Goal: Task Accomplishment & Management: Complete application form

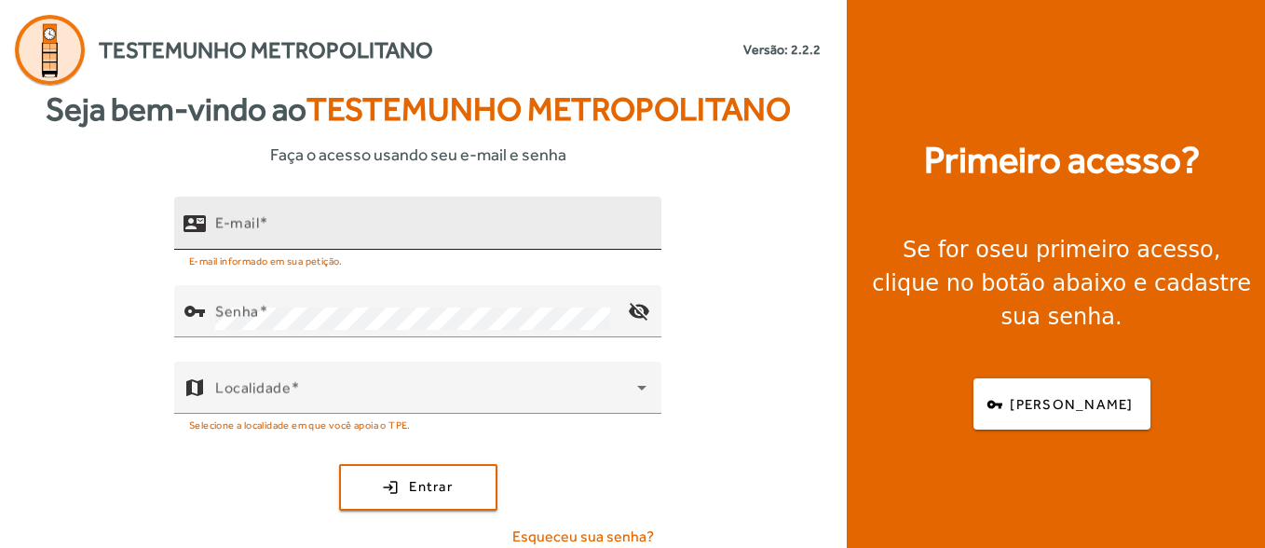
click at [329, 233] on input "E-mail" at bounding box center [430, 231] width 431 height 22
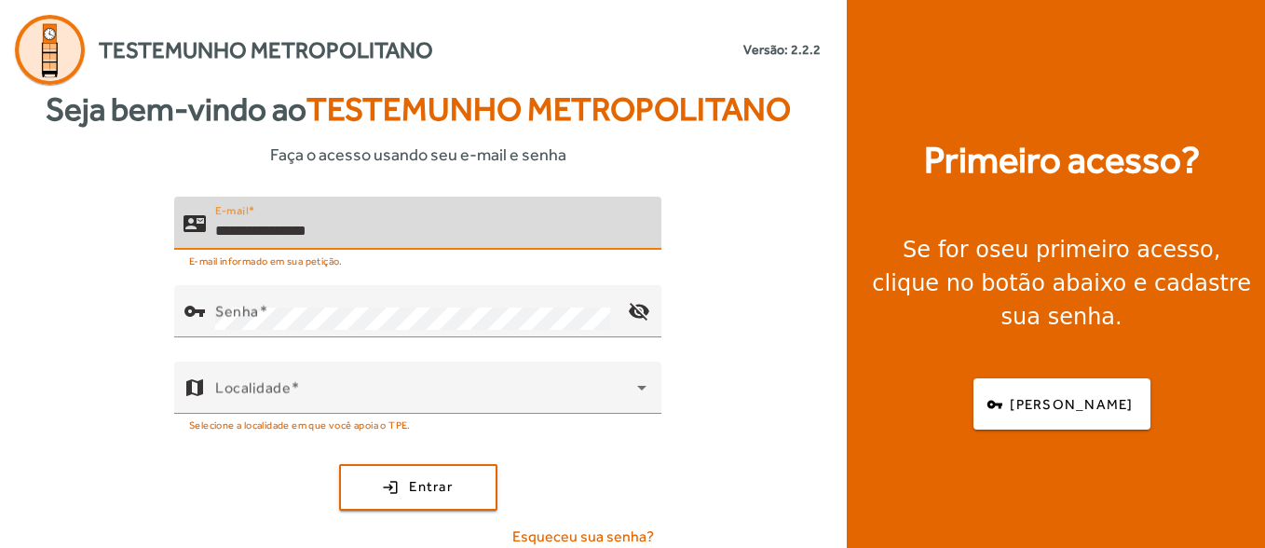
click at [408, 246] on div "**********" at bounding box center [430, 223] width 431 height 53
click at [411, 233] on input "**********" at bounding box center [430, 231] width 431 height 22
type input "**********"
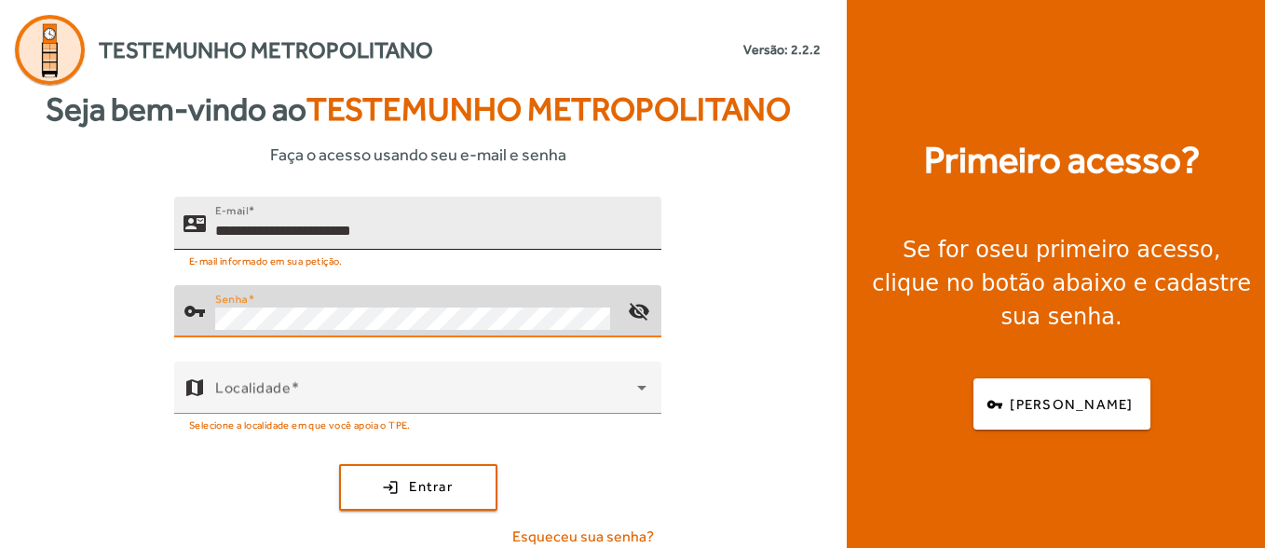
click at [339, 464] on button "login Entrar" at bounding box center [418, 487] width 158 height 47
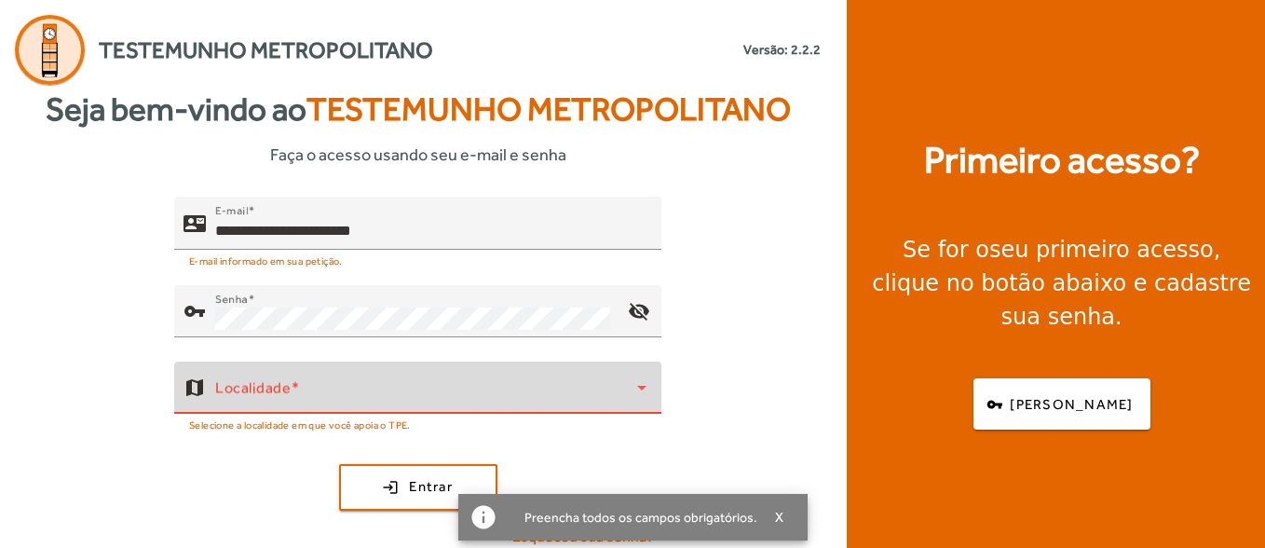
click at [318, 393] on span at bounding box center [426, 395] width 422 height 22
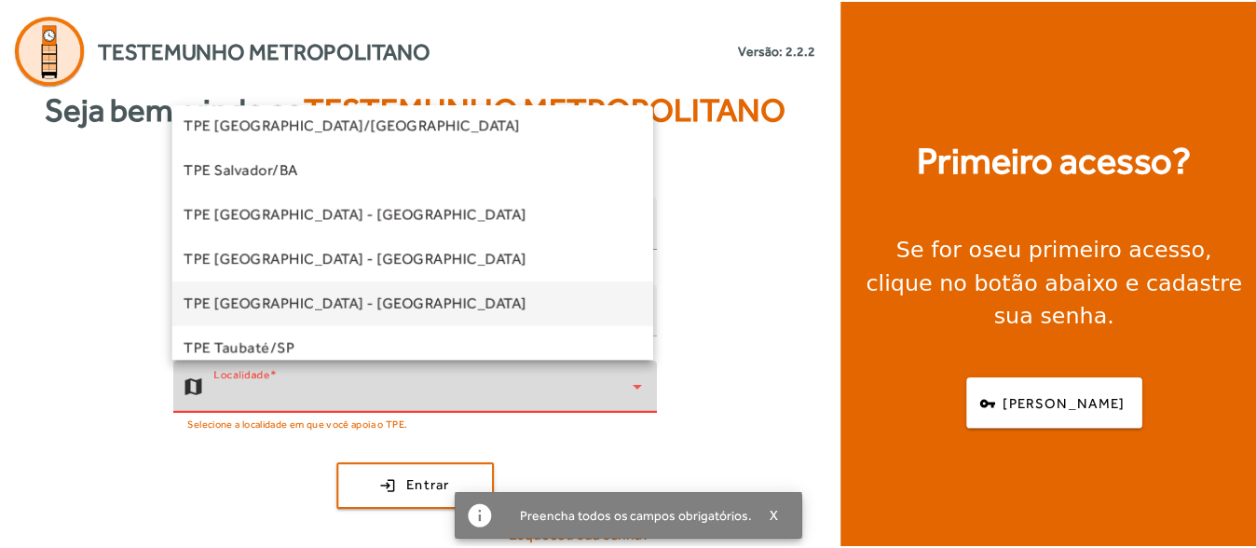
scroll to position [466, 0]
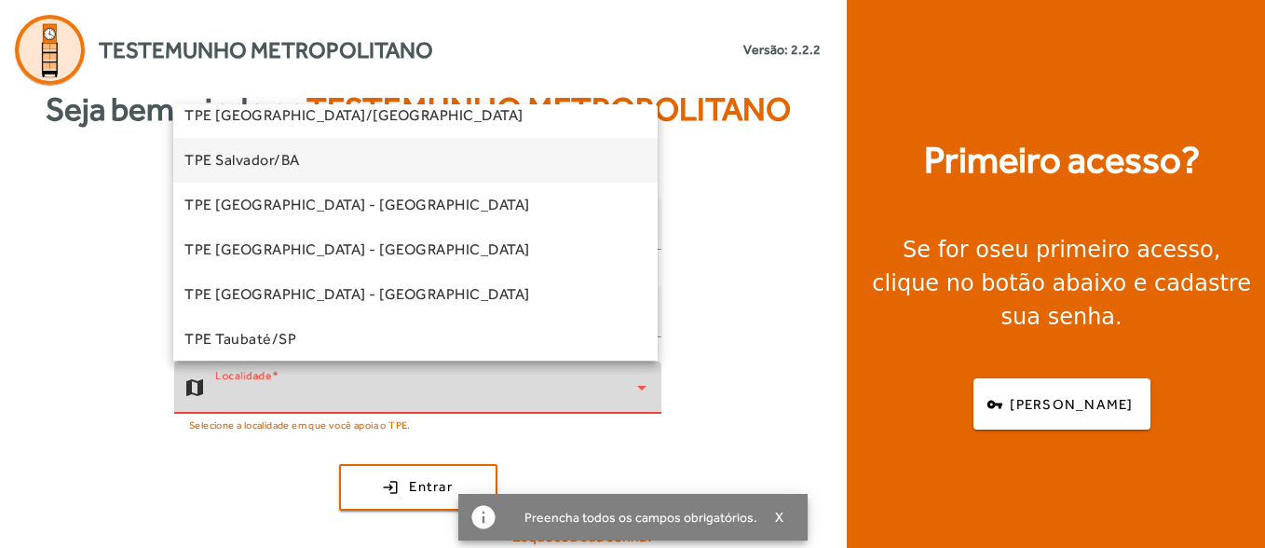
click at [314, 172] on mat-option "TPE Salvador/BA" at bounding box center [415, 160] width 484 height 45
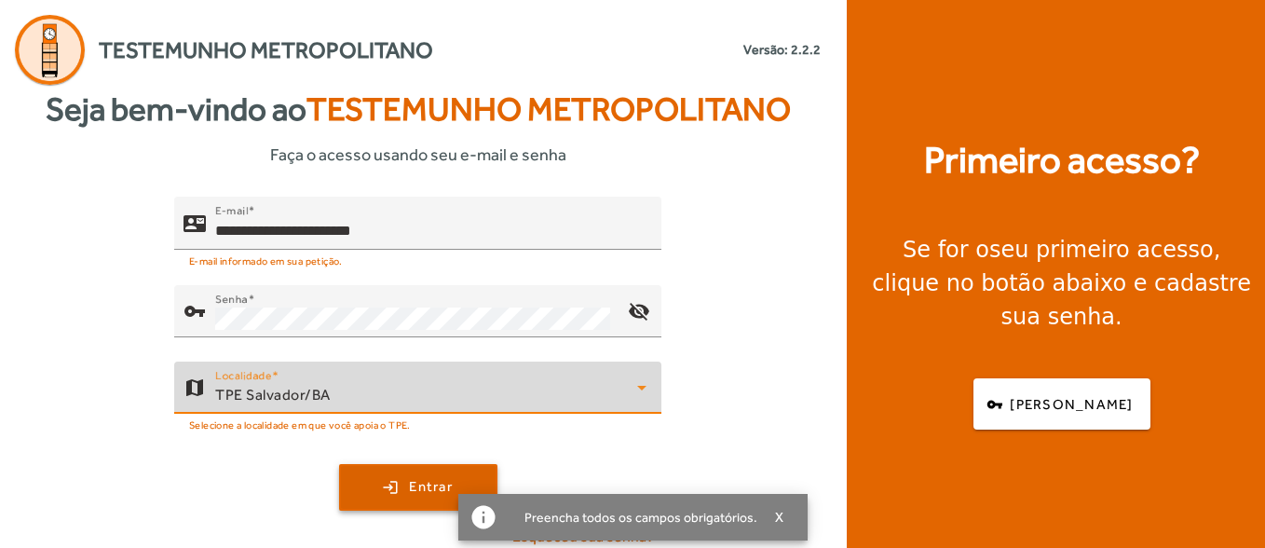
click at [415, 491] on span "Entrar" at bounding box center [431, 486] width 44 height 21
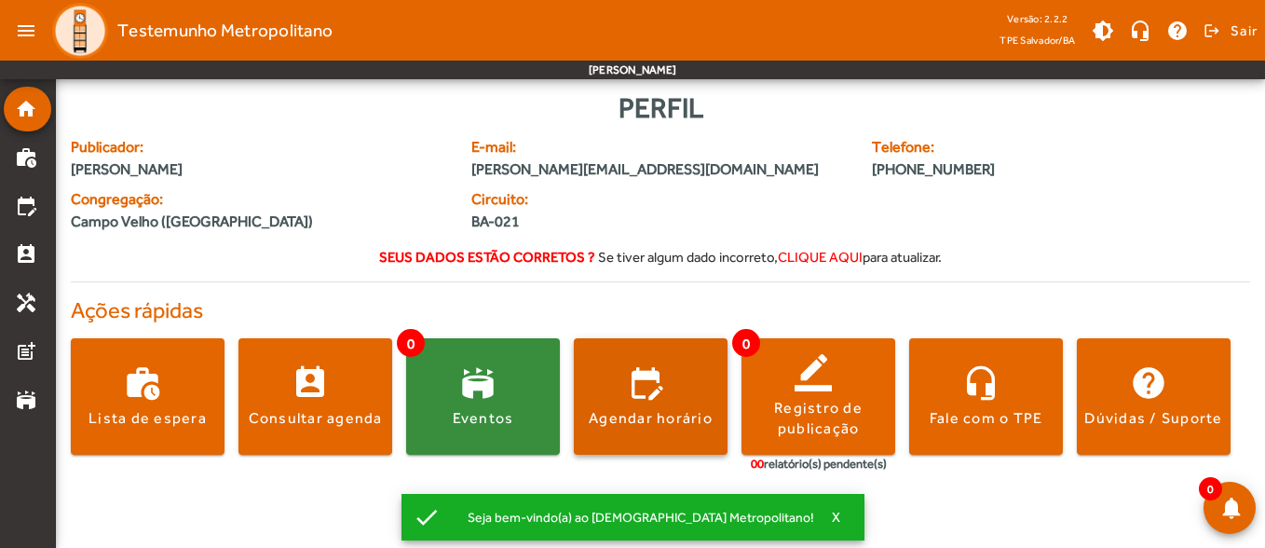
click at [668, 376] on span at bounding box center [651, 396] width 154 height 45
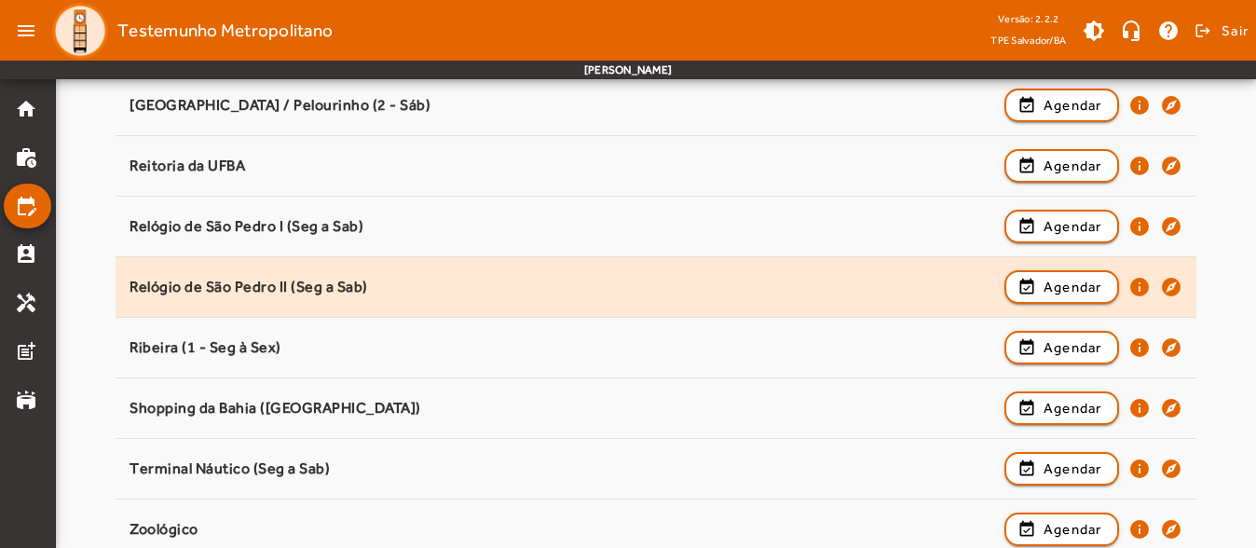
scroll to position [1823, 0]
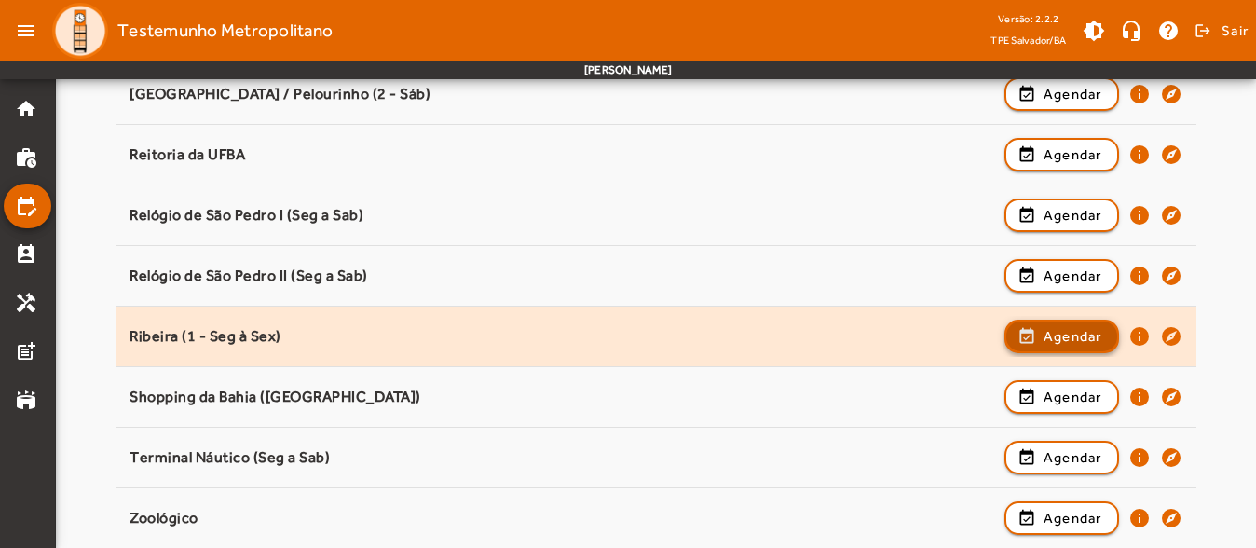
click at [1054, 341] on span "Agendar" at bounding box center [1072, 336] width 59 height 22
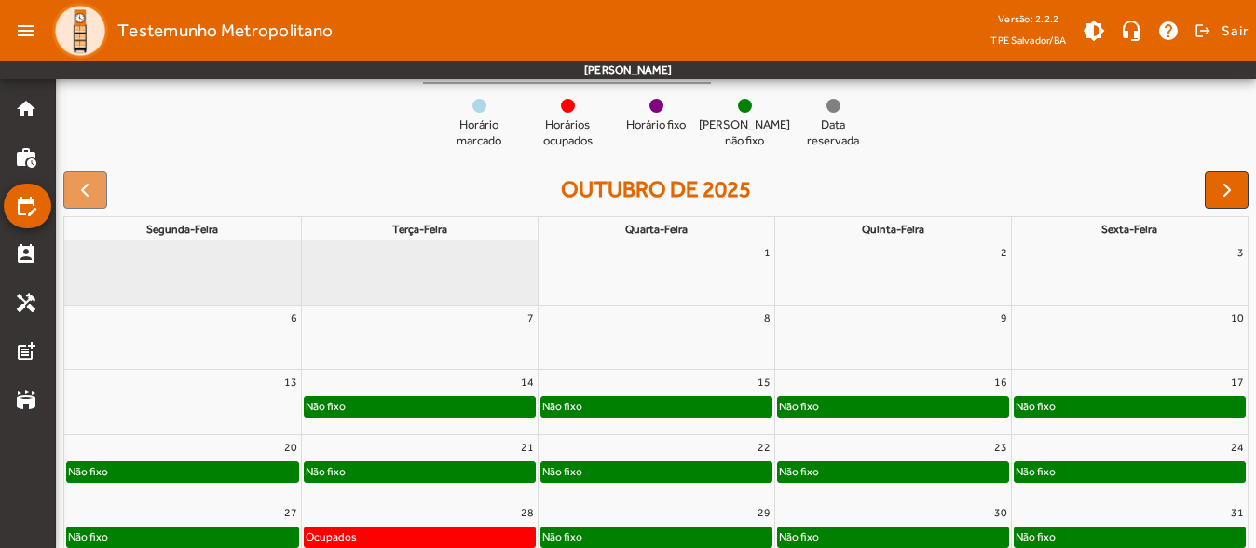
scroll to position [278, 0]
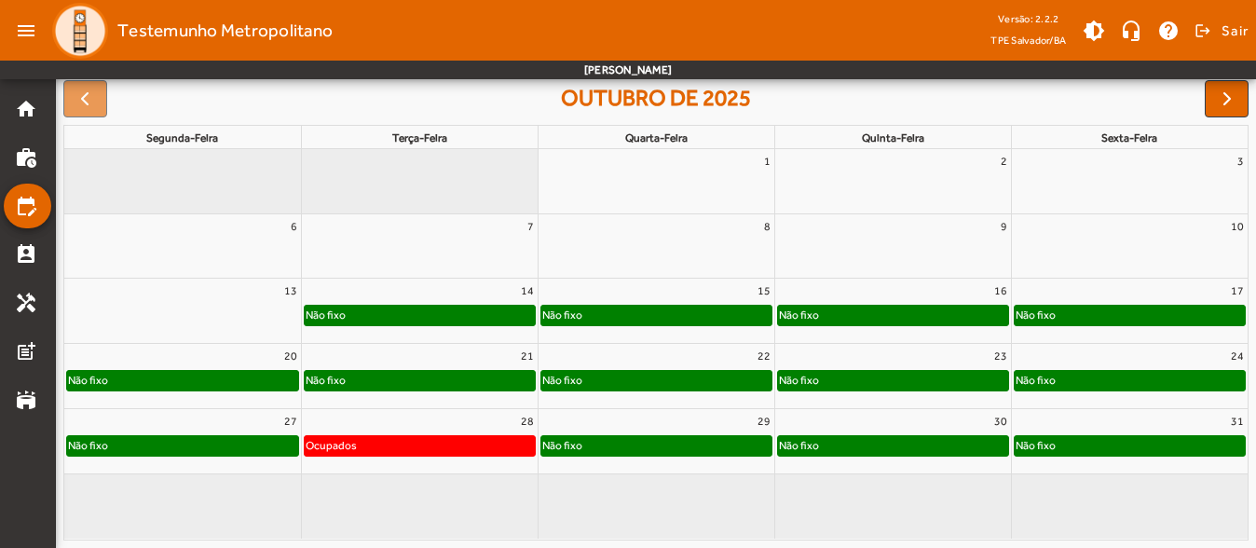
click at [847, 415] on div "30" at bounding box center [893, 421] width 236 height 24
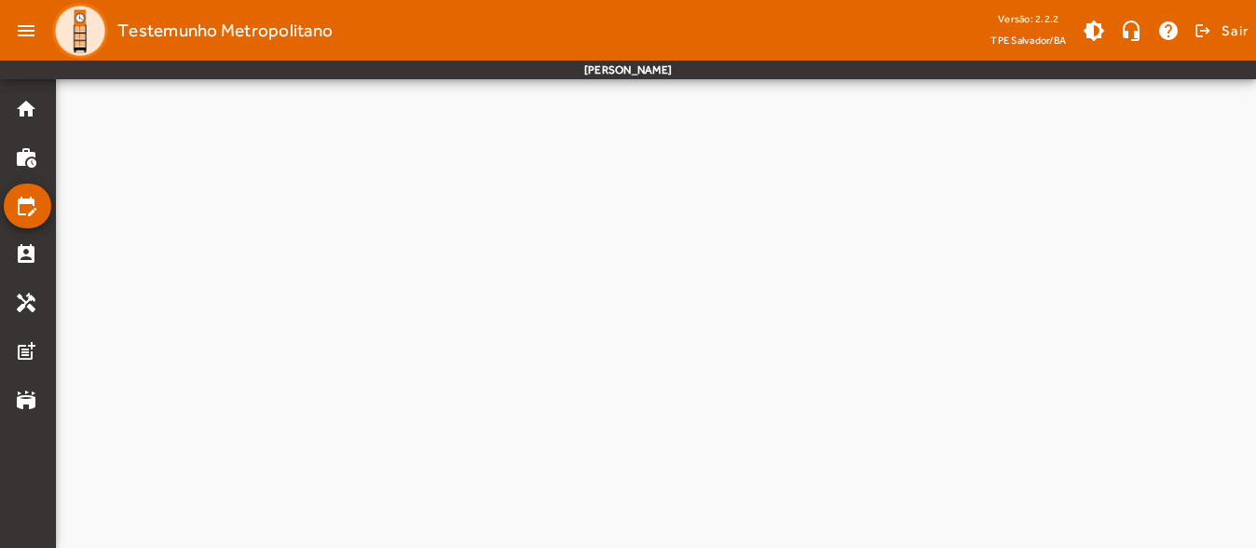
scroll to position [0, 0]
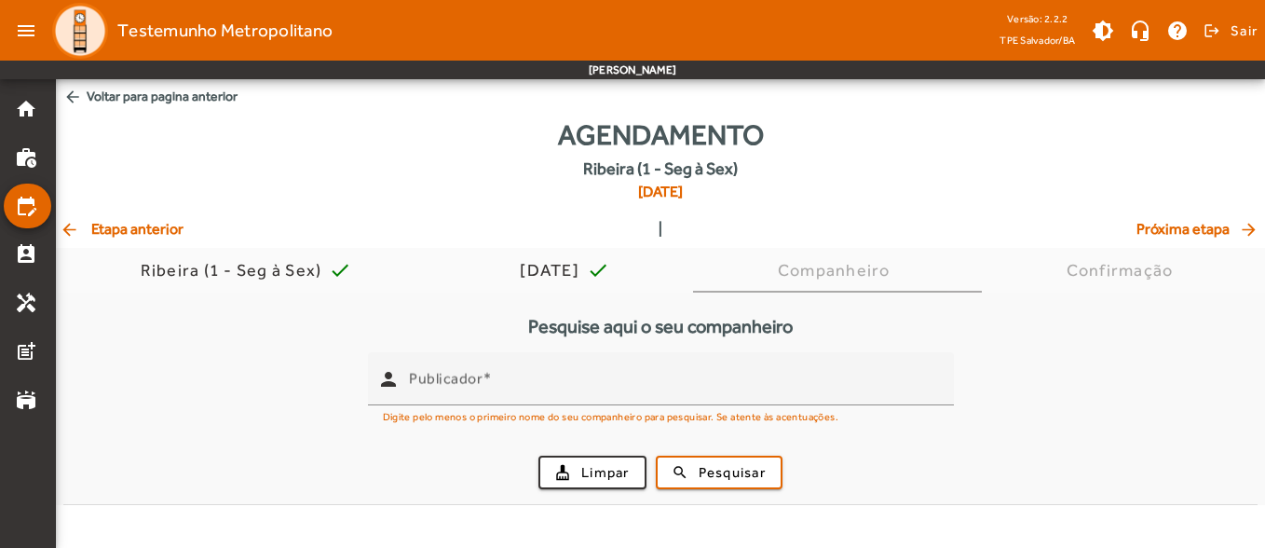
click at [140, 226] on span "arrow_back Etapa anterior" at bounding box center [122, 229] width 124 height 22
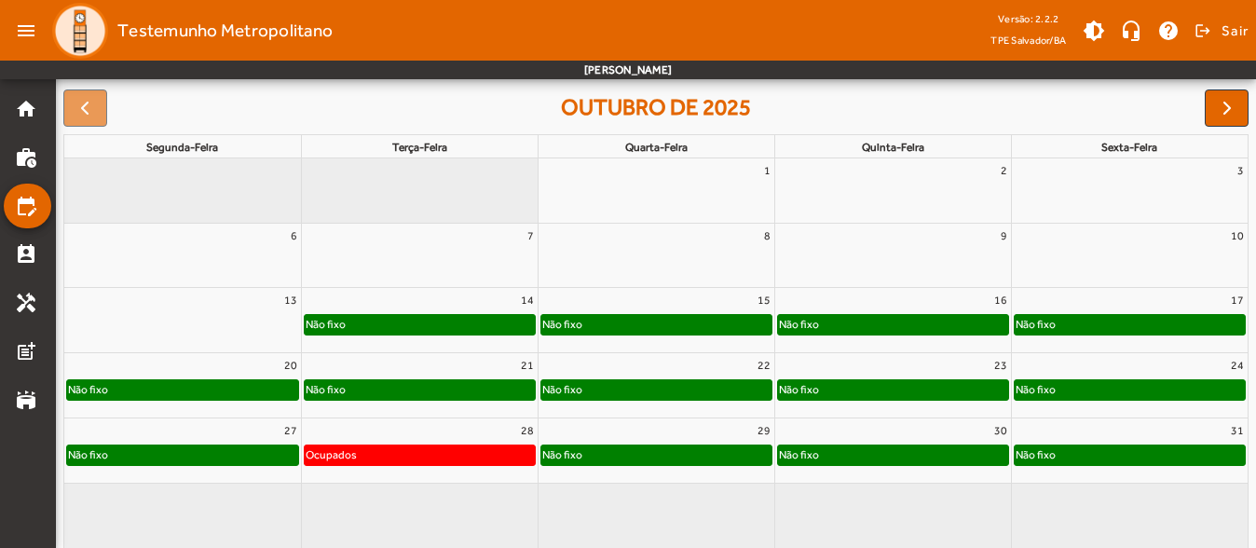
scroll to position [300, 0]
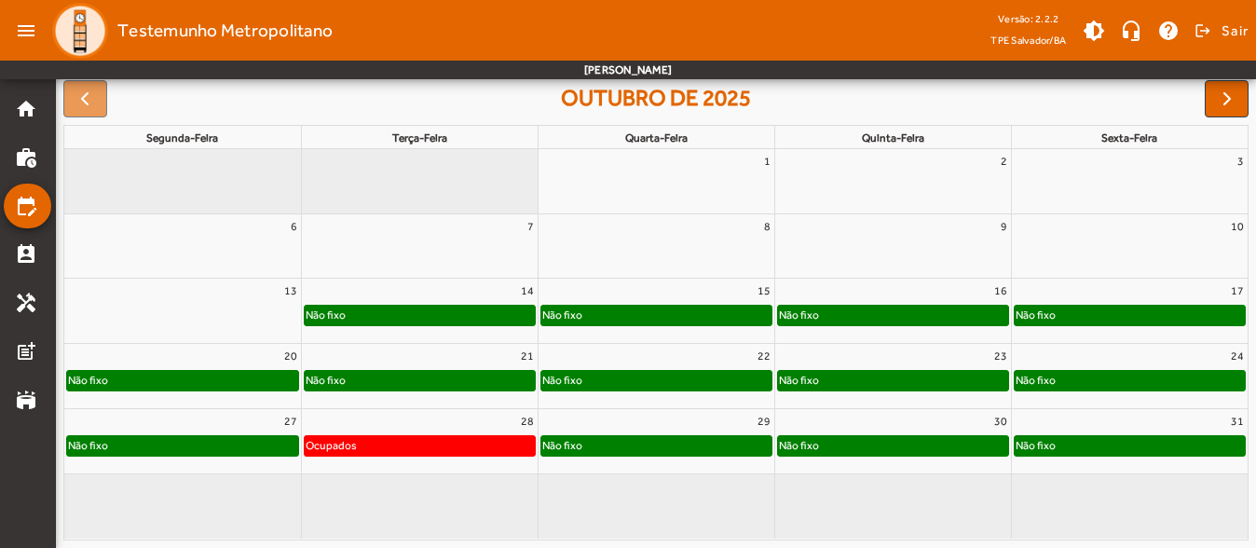
click at [965, 289] on div "16" at bounding box center [893, 291] width 236 height 24
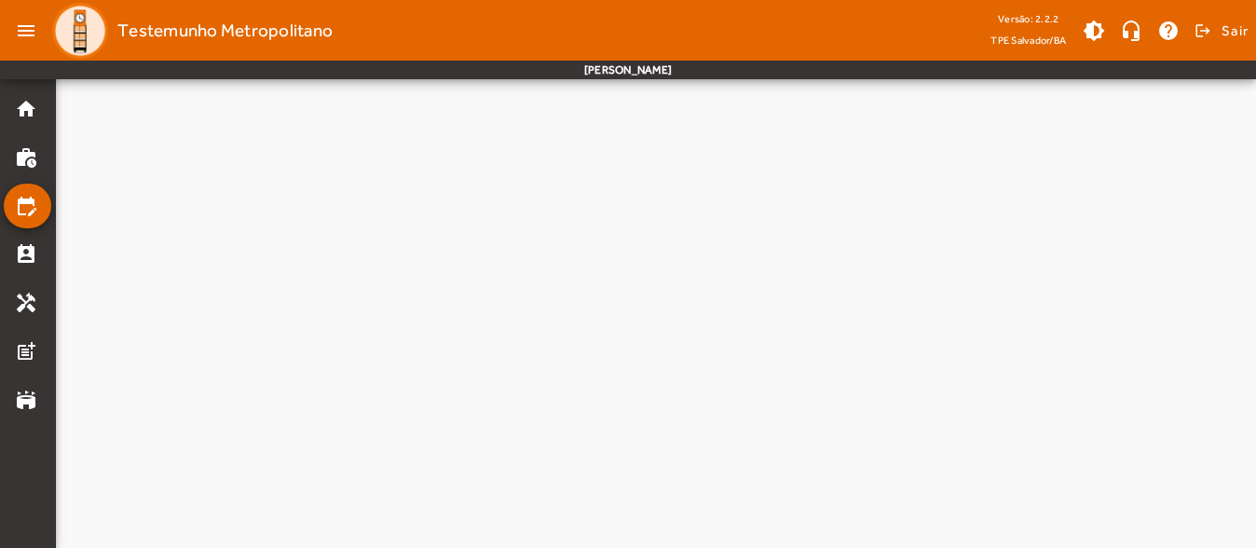
scroll to position [0, 0]
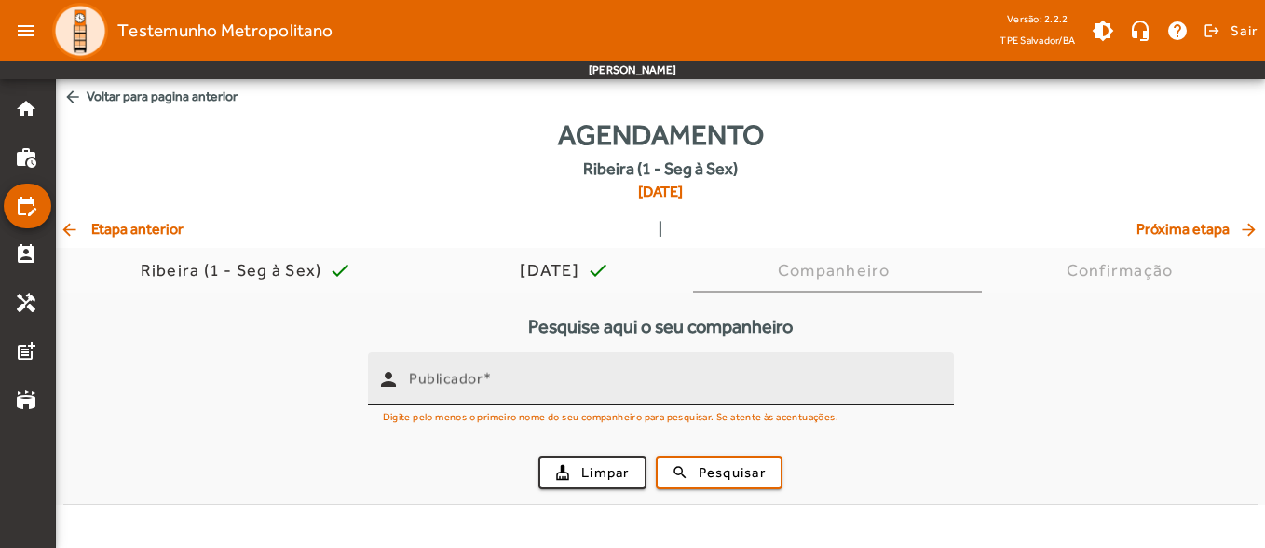
click at [519, 383] on input "Publicador" at bounding box center [674, 386] width 530 height 22
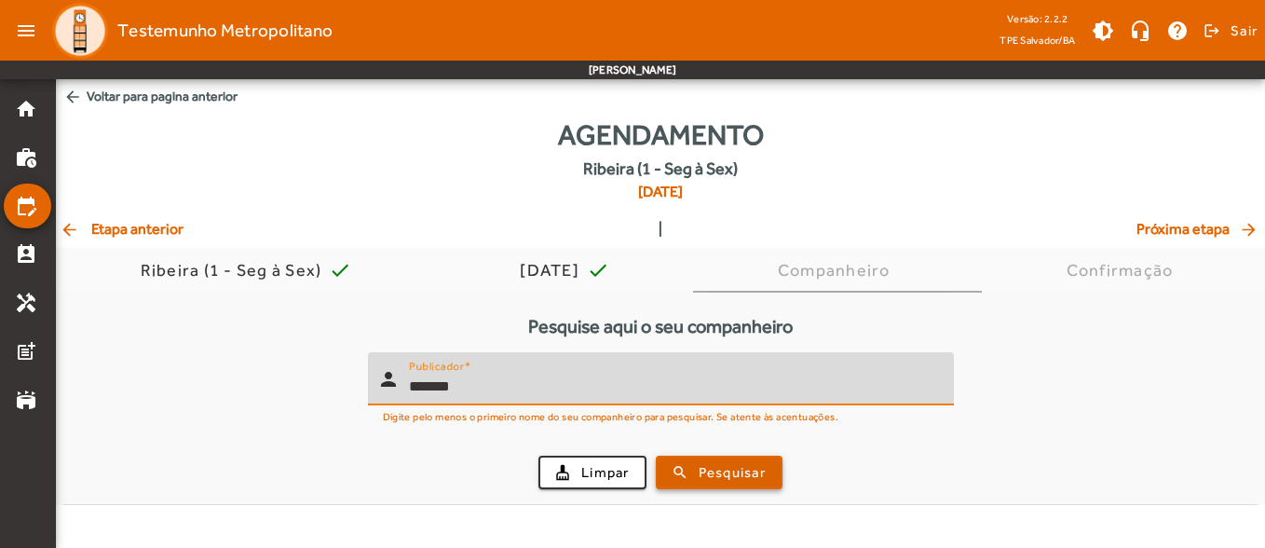
type input "*******"
click at [736, 466] on span "Pesquisar" at bounding box center [732, 472] width 67 height 21
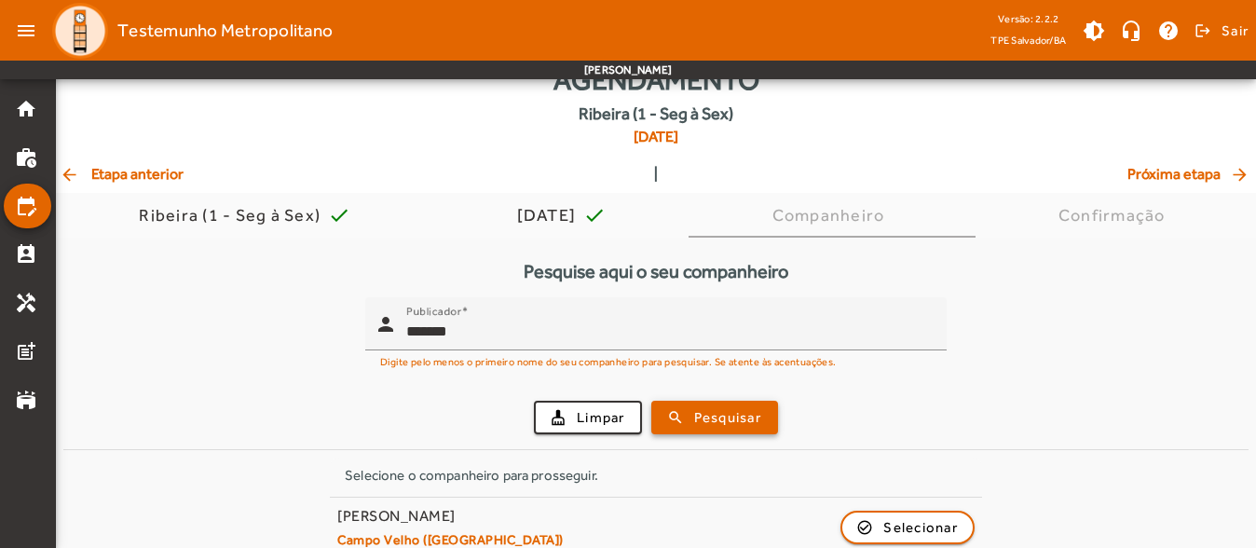
scroll to position [79, 0]
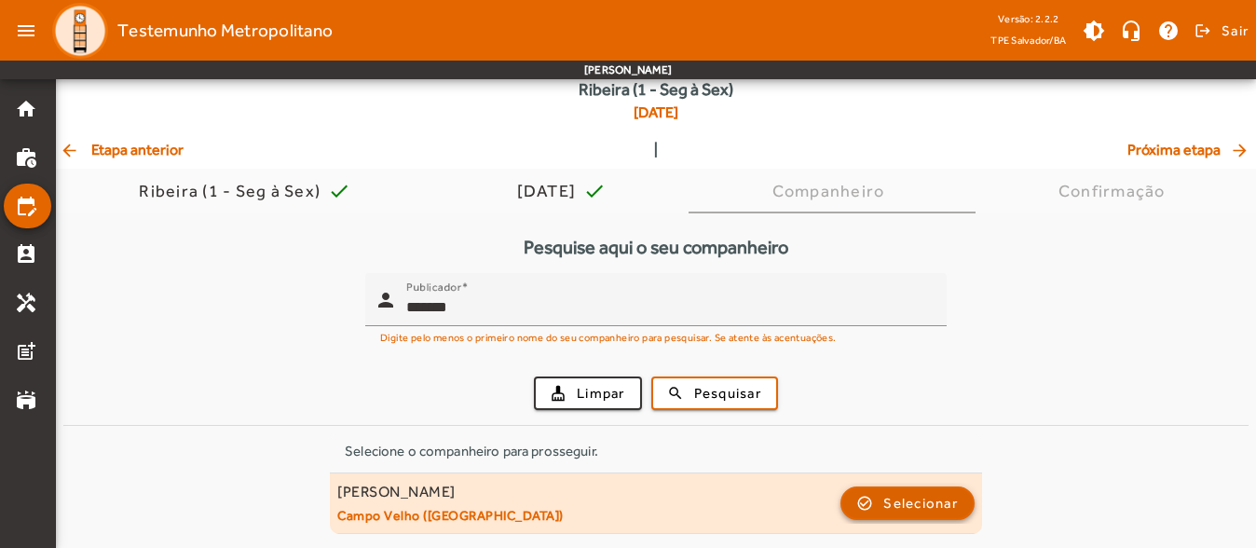
click at [905, 508] on span "Selecionar" at bounding box center [920, 503] width 75 height 22
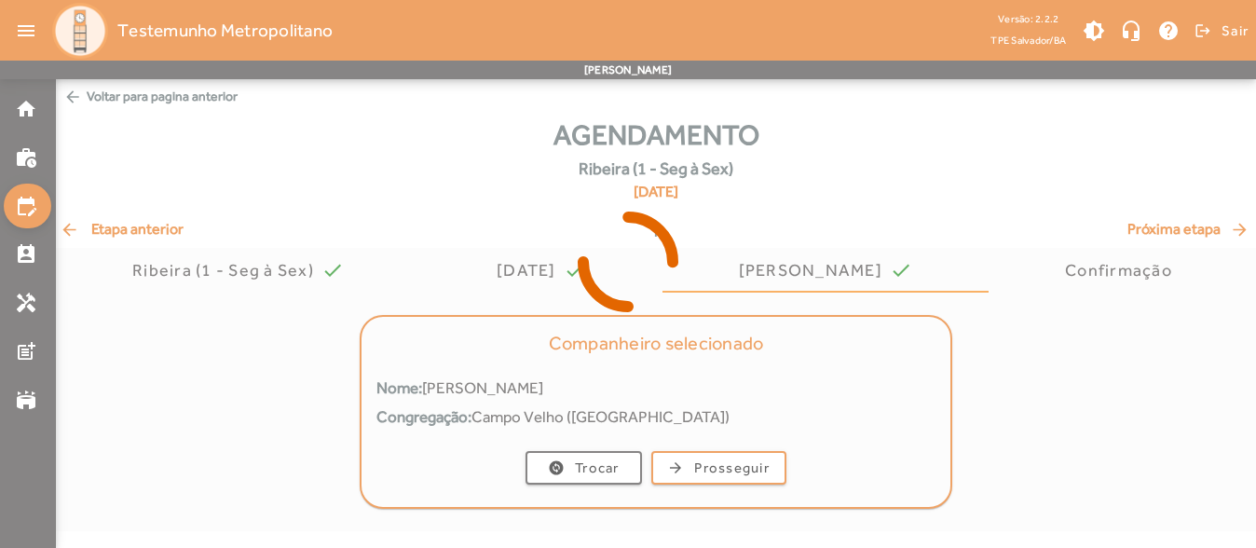
scroll to position [0, 0]
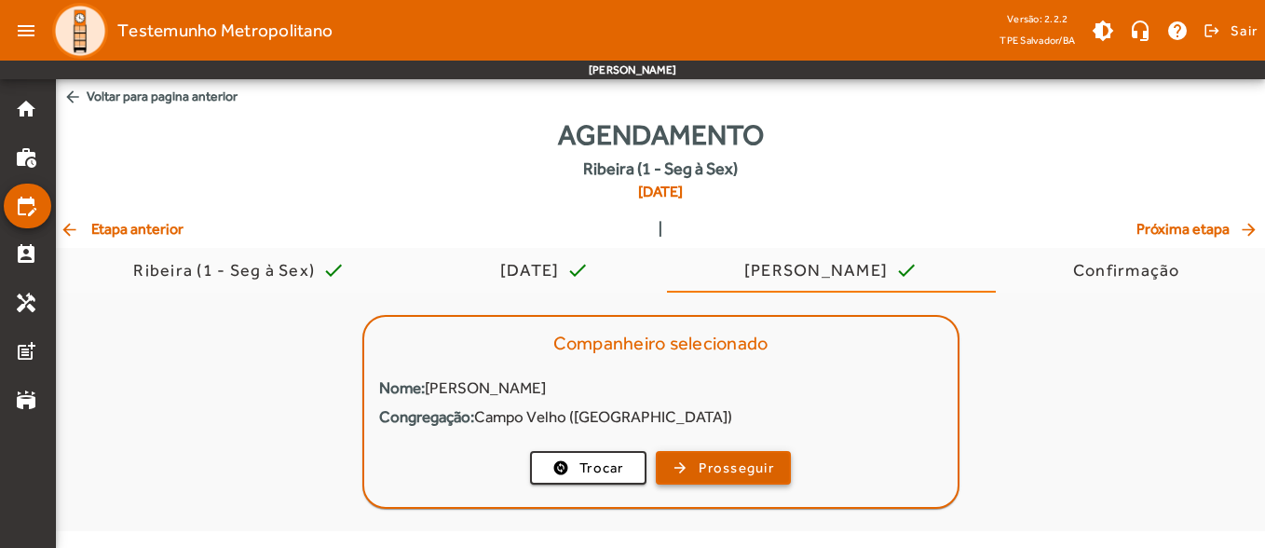
click at [768, 463] on span "Prosseguir" at bounding box center [736, 467] width 75 height 21
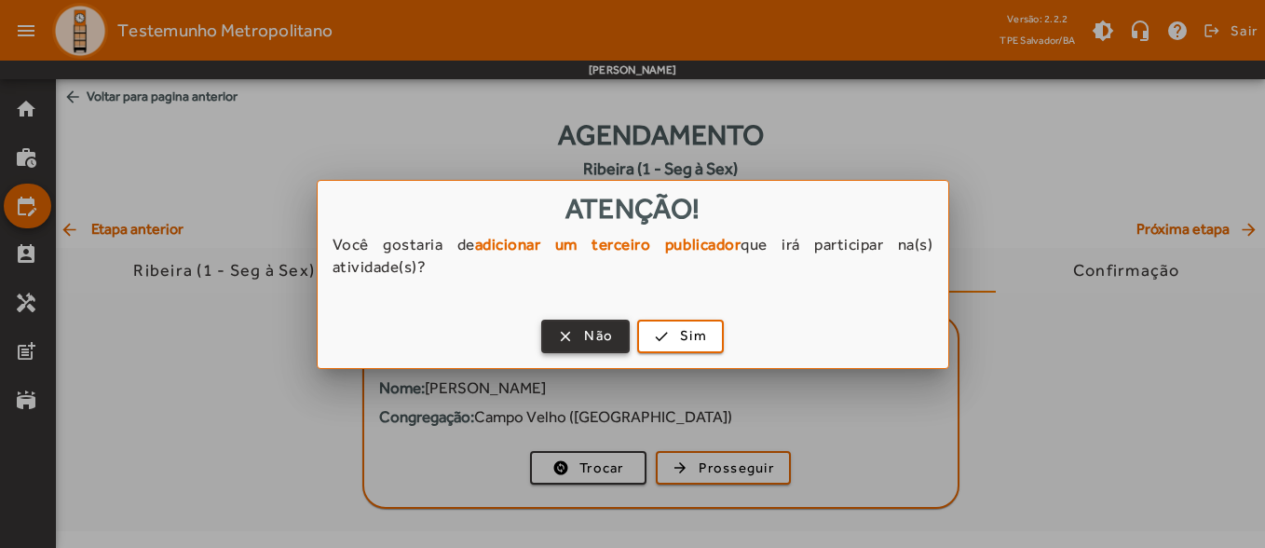
click at [594, 331] on span "Não" at bounding box center [598, 335] width 29 height 21
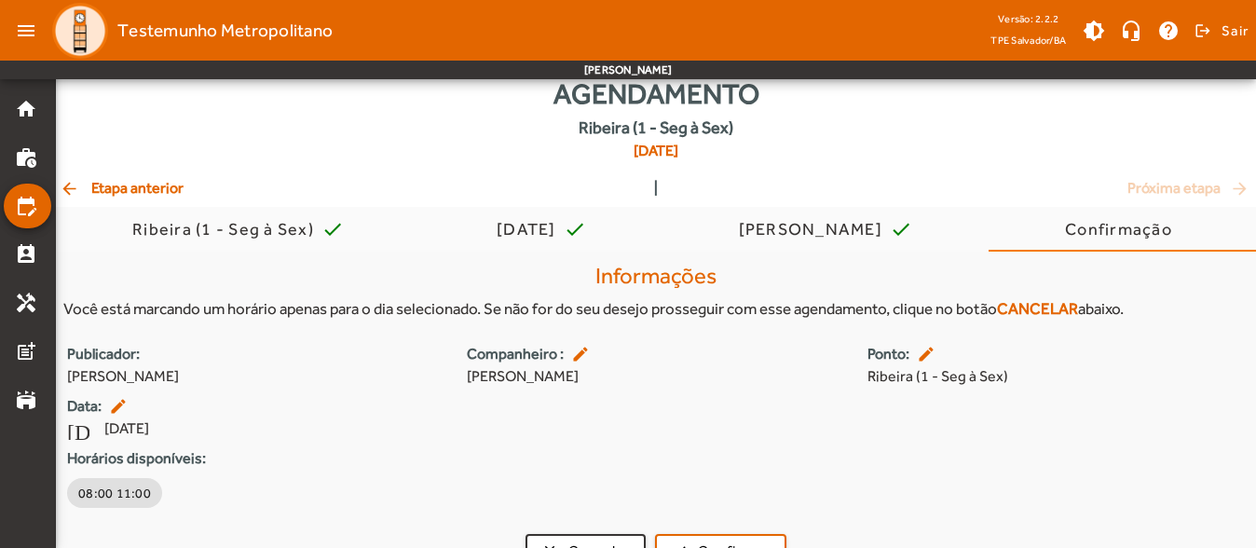
scroll to position [75, 0]
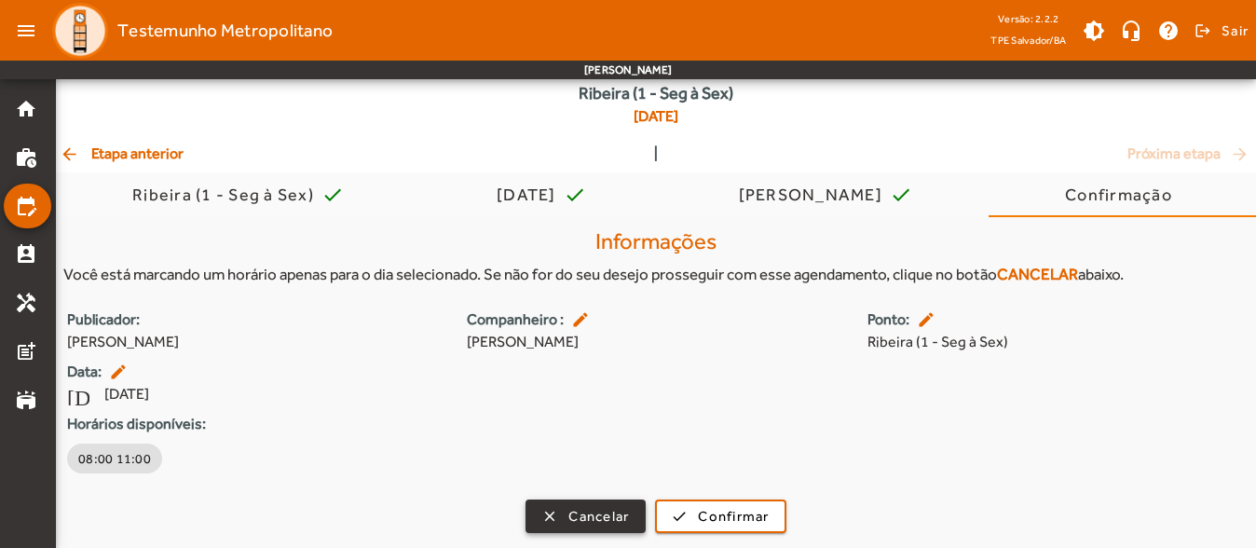
click at [581, 504] on span "button" at bounding box center [585, 516] width 116 height 45
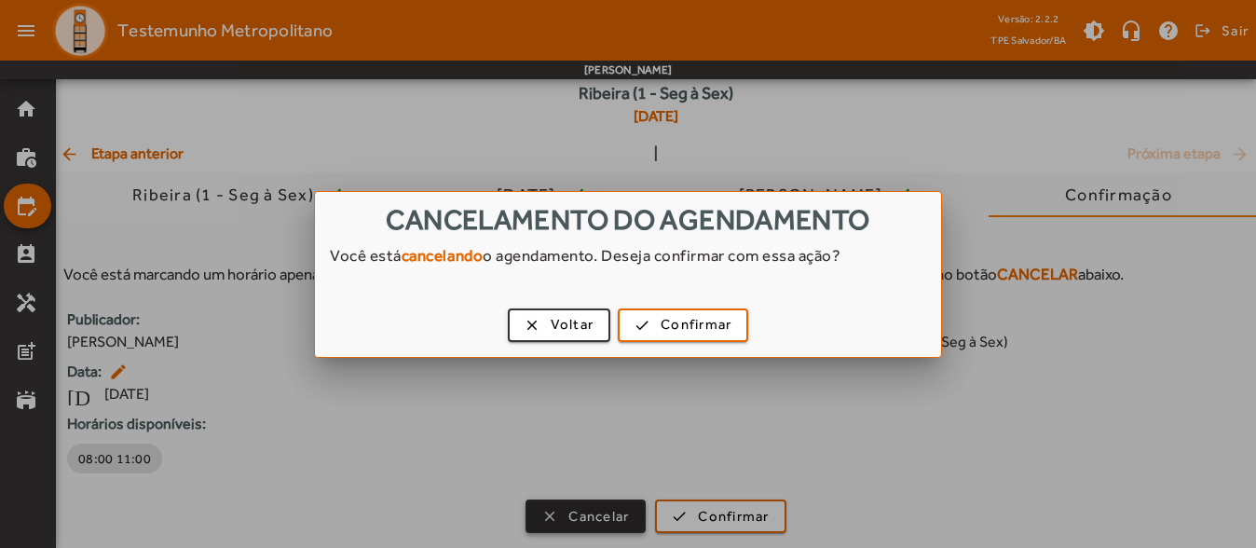
scroll to position [0, 0]
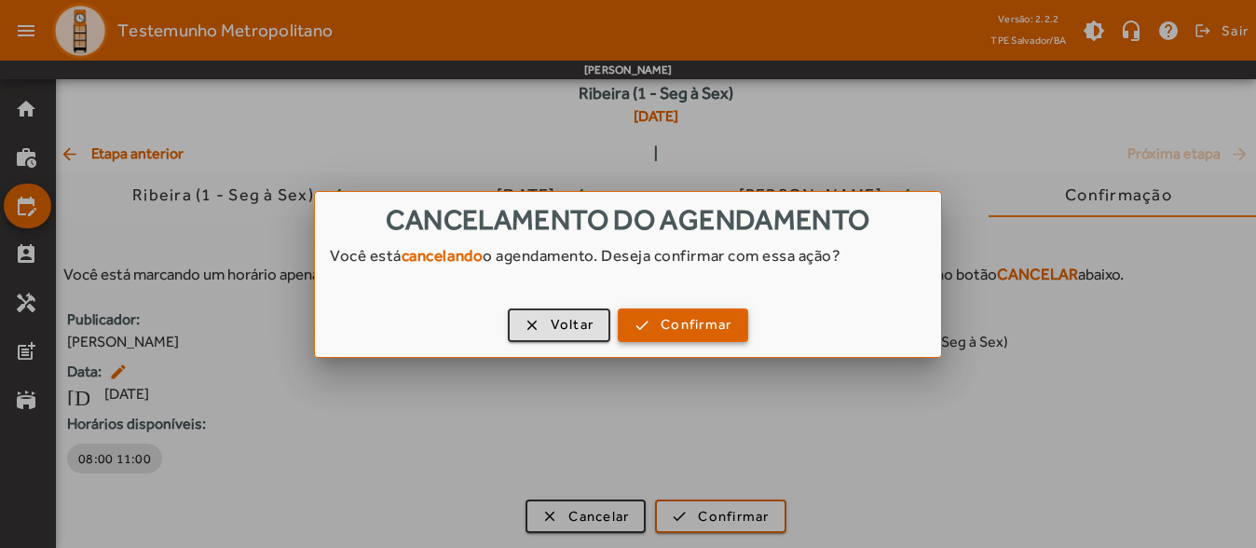
click at [657, 332] on span "button" at bounding box center [682, 325] width 127 height 45
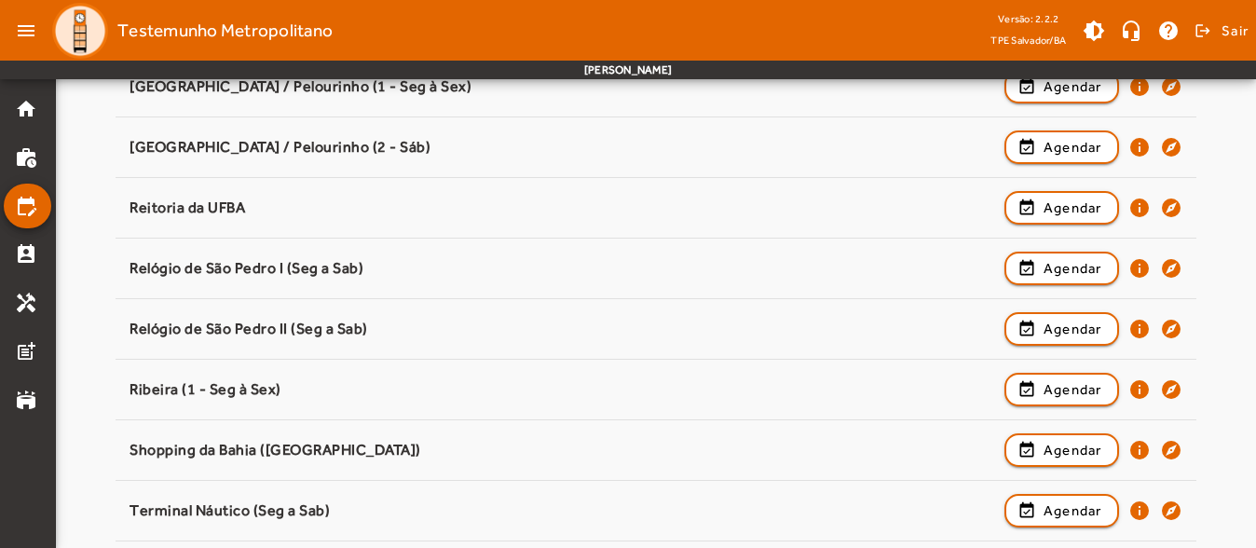
scroll to position [1677, 0]
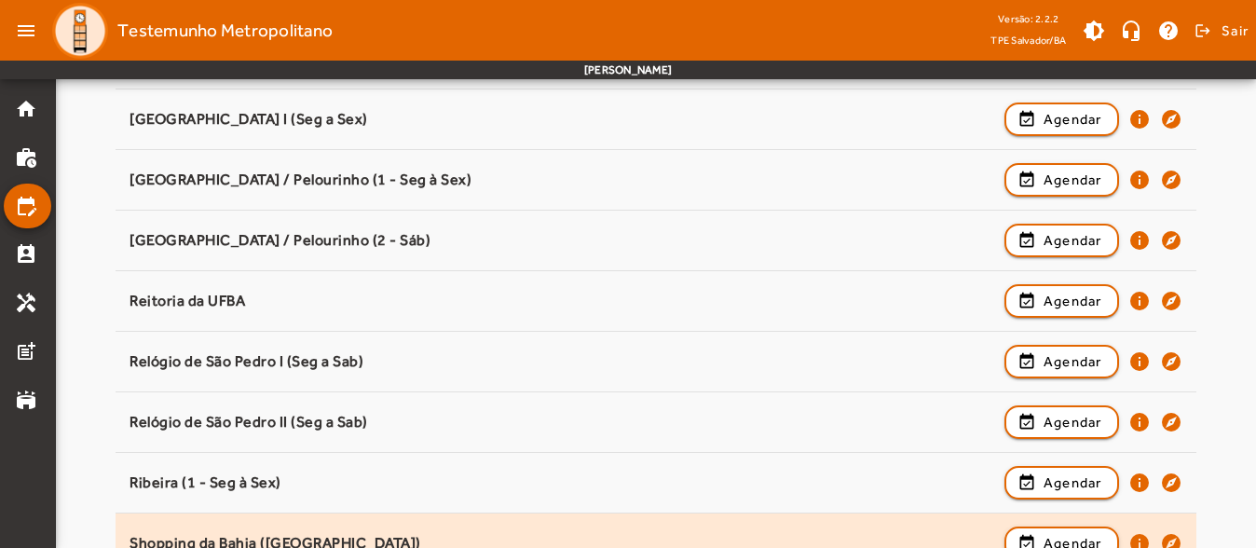
click at [842, 540] on div "Shopping da Bahia ([GEOGRAPHIC_DATA])" at bounding box center [561, 544] width 864 height 20
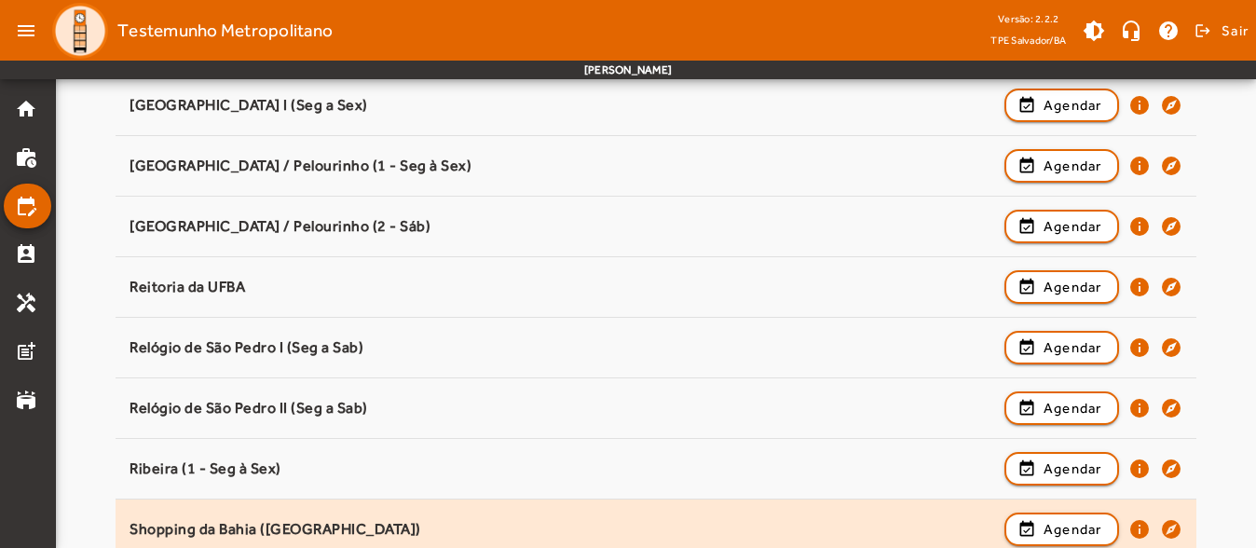
scroll to position [1823, 0]
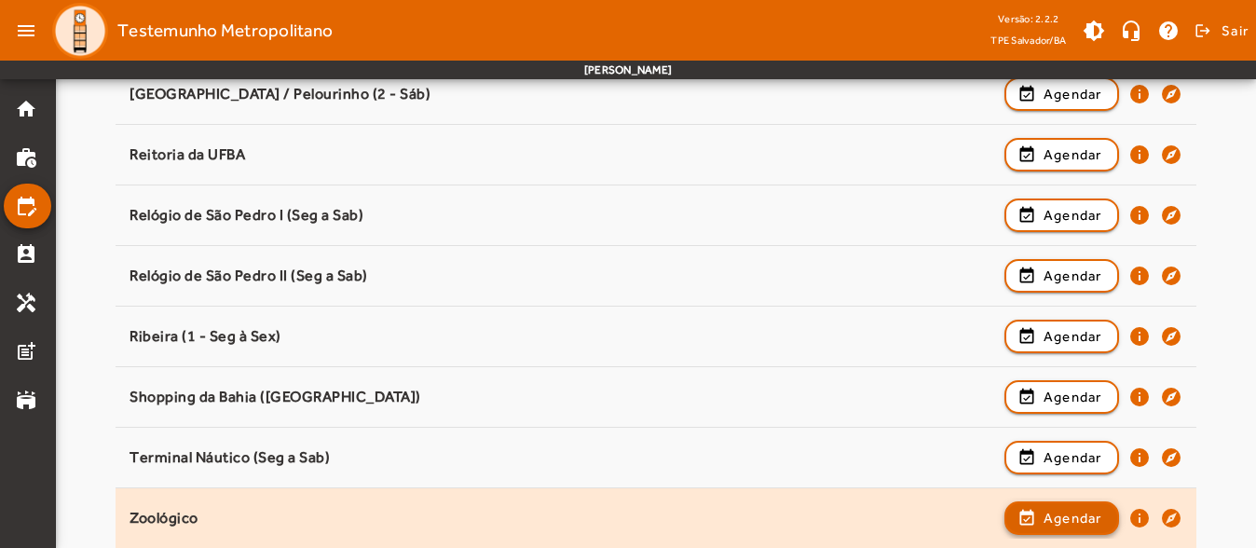
click at [1053, 515] on span "Agendar" at bounding box center [1072, 518] width 59 height 22
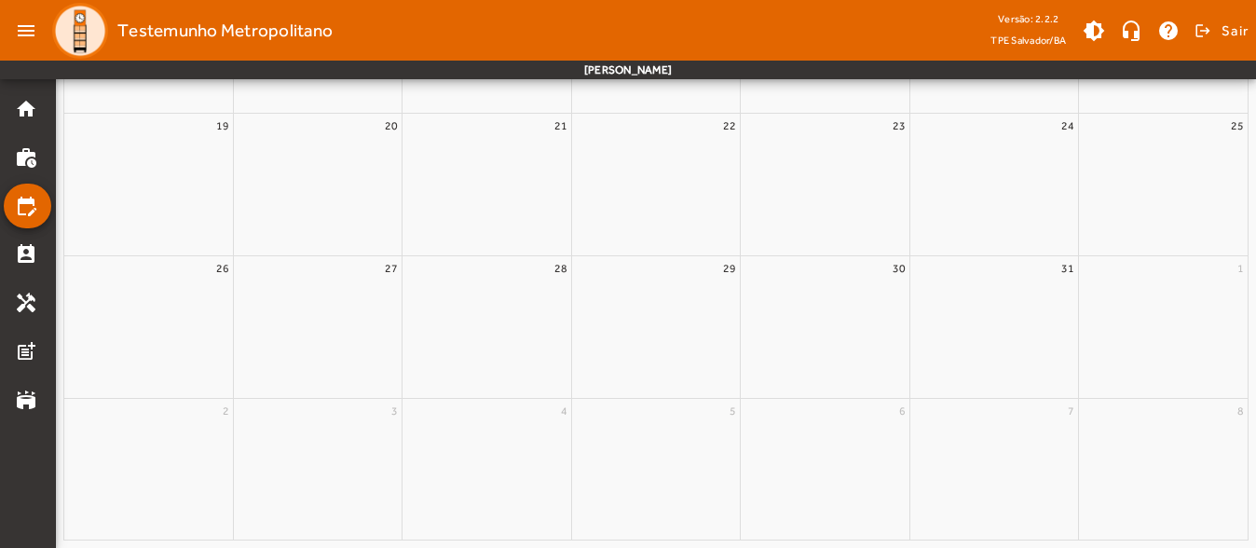
scroll to position [0, 0]
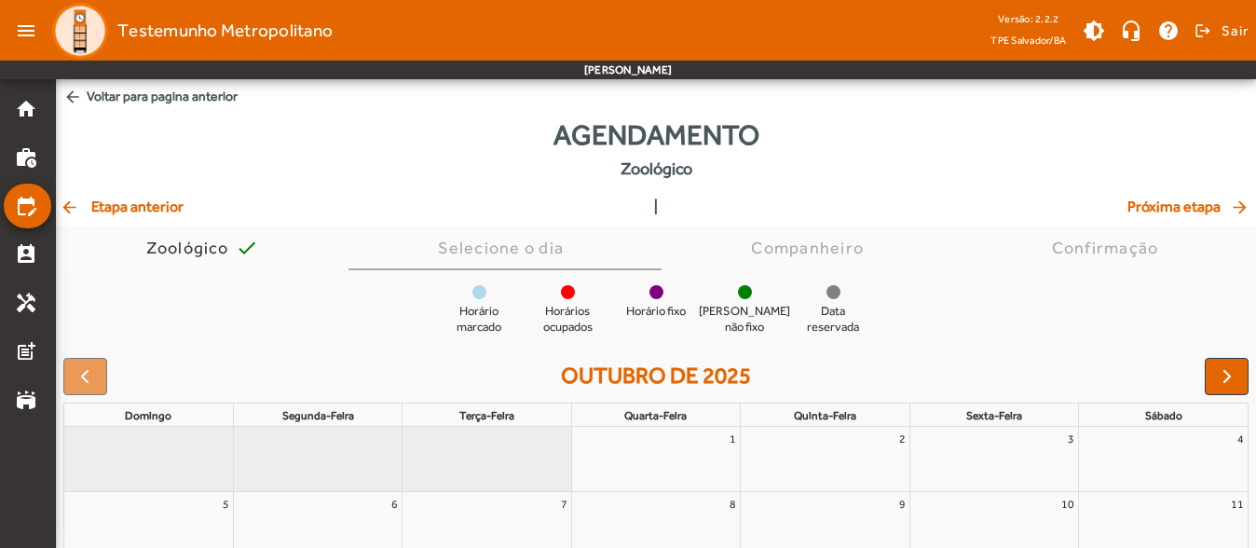
click at [456, 140] on div "Agendamento Zoológico" at bounding box center [656, 155] width 1200 height 82
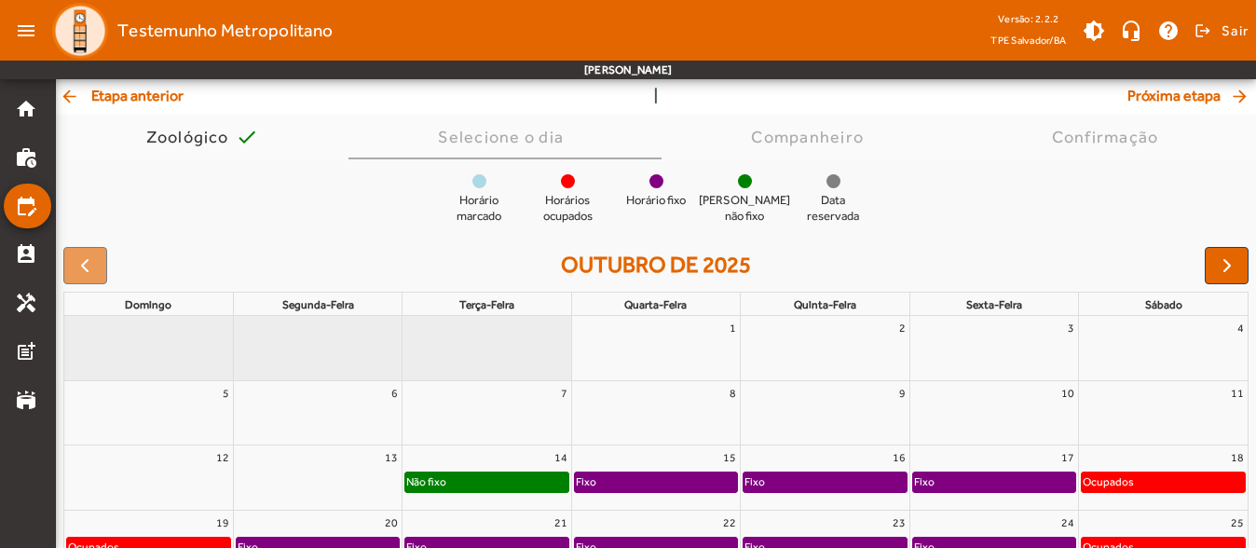
scroll to position [91, 0]
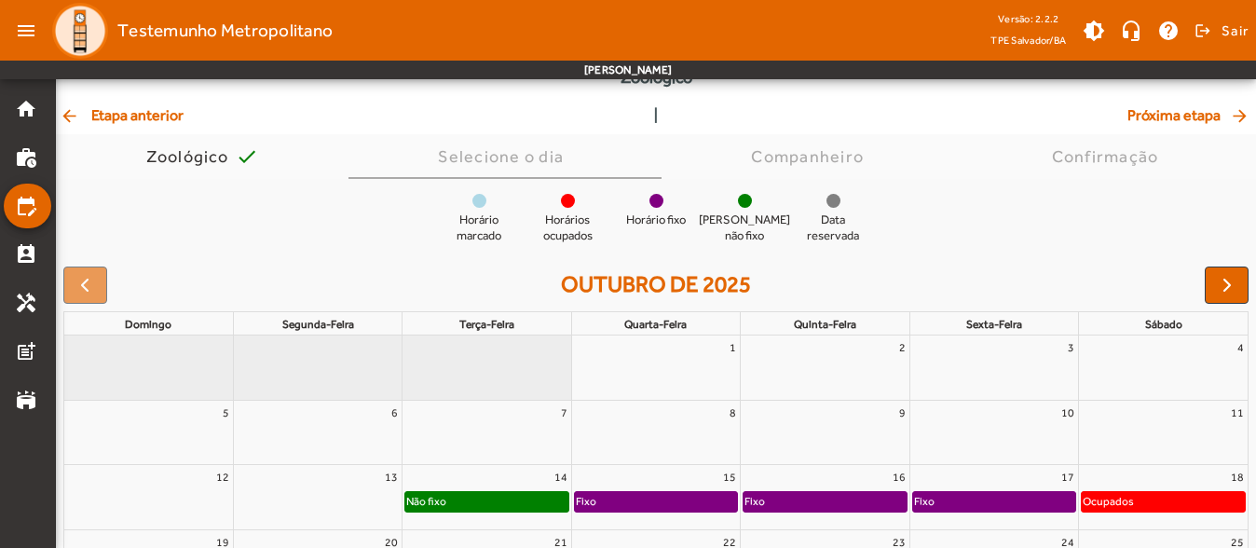
click at [165, 128] on div "Agendamento Zoológico arrow_back Etapa anterior | Próxima etapa arrow_forward Z…" at bounding box center [656, 378] width 1200 height 712
click at [166, 122] on span "arrow_back Etapa anterior" at bounding box center [122, 115] width 124 height 22
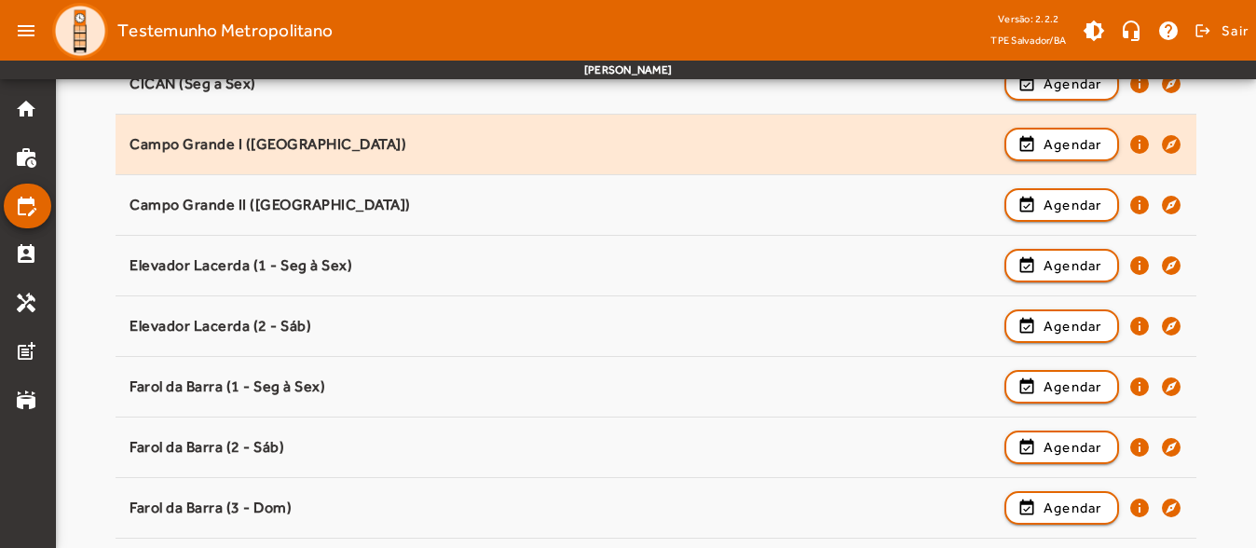
scroll to position [373, 0]
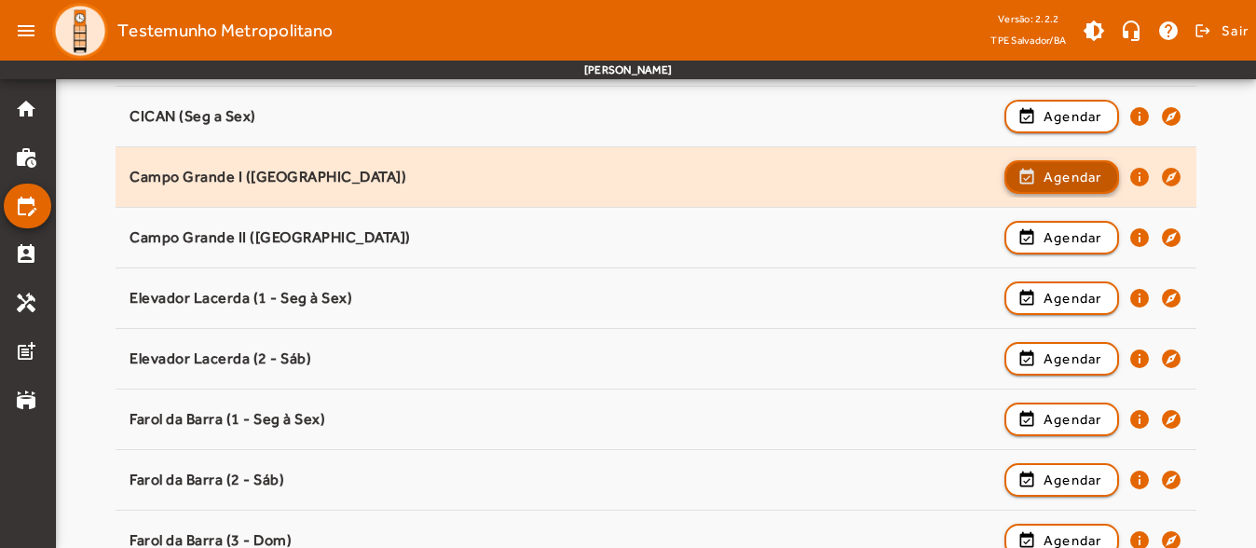
click at [1038, 183] on span "button" at bounding box center [1061, 177] width 111 height 45
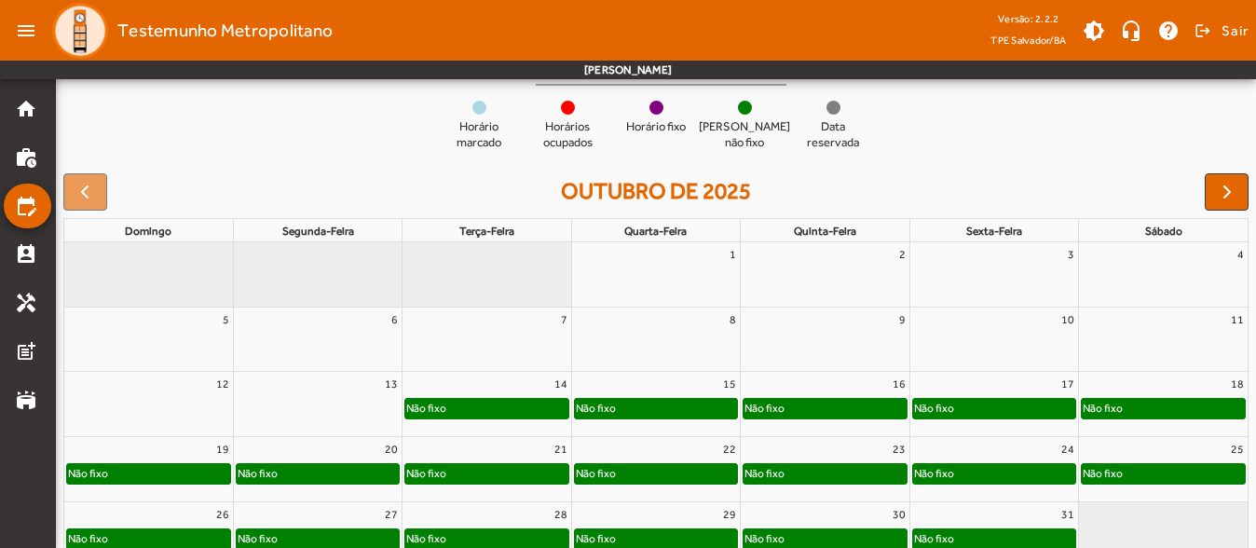
scroll to position [278, 0]
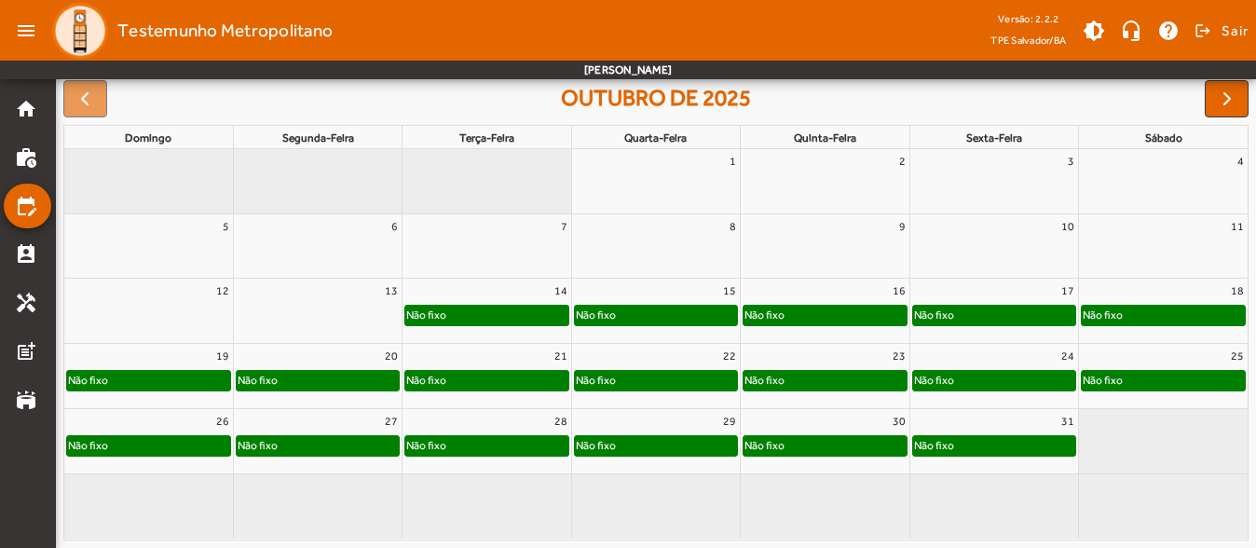
click at [832, 292] on div "16" at bounding box center [824, 291] width 168 height 24
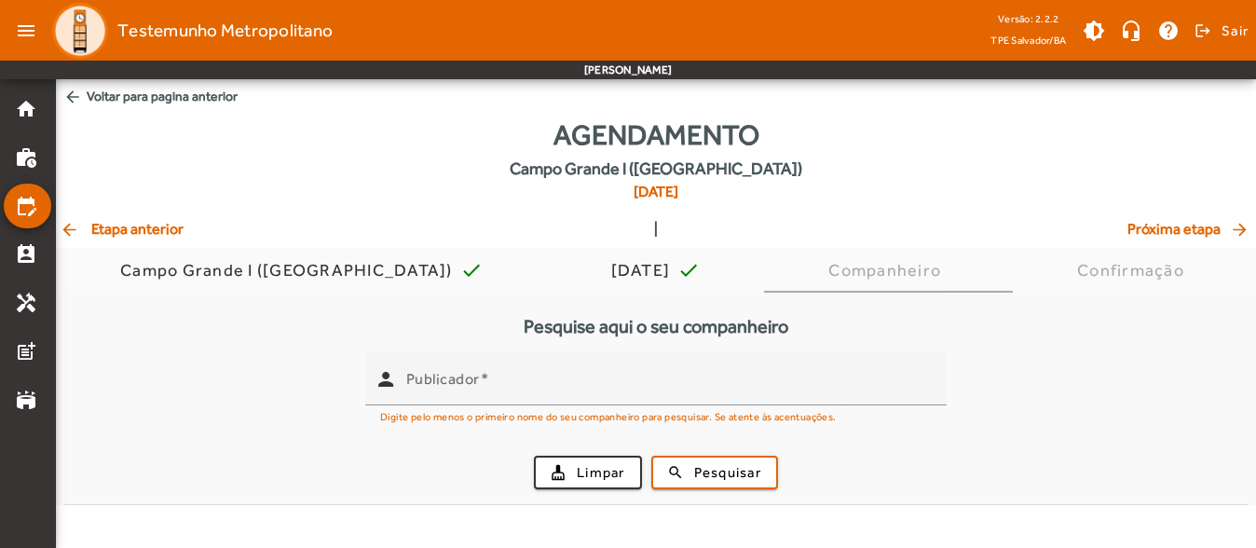
scroll to position [0, 0]
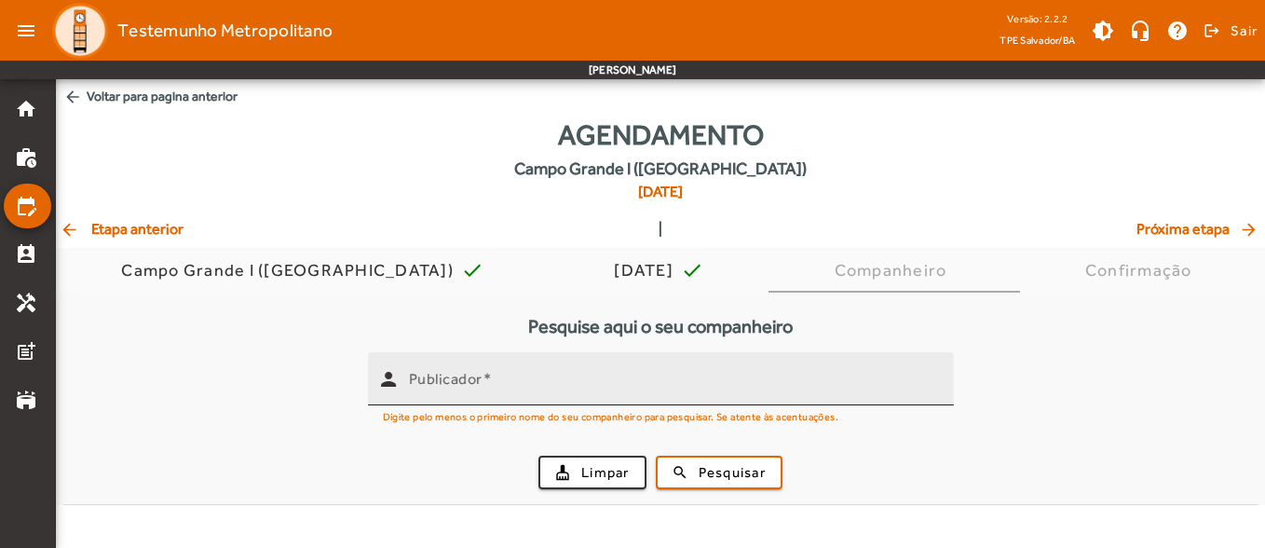
click at [485, 401] on div "Publicador" at bounding box center [674, 378] width 530 height 53
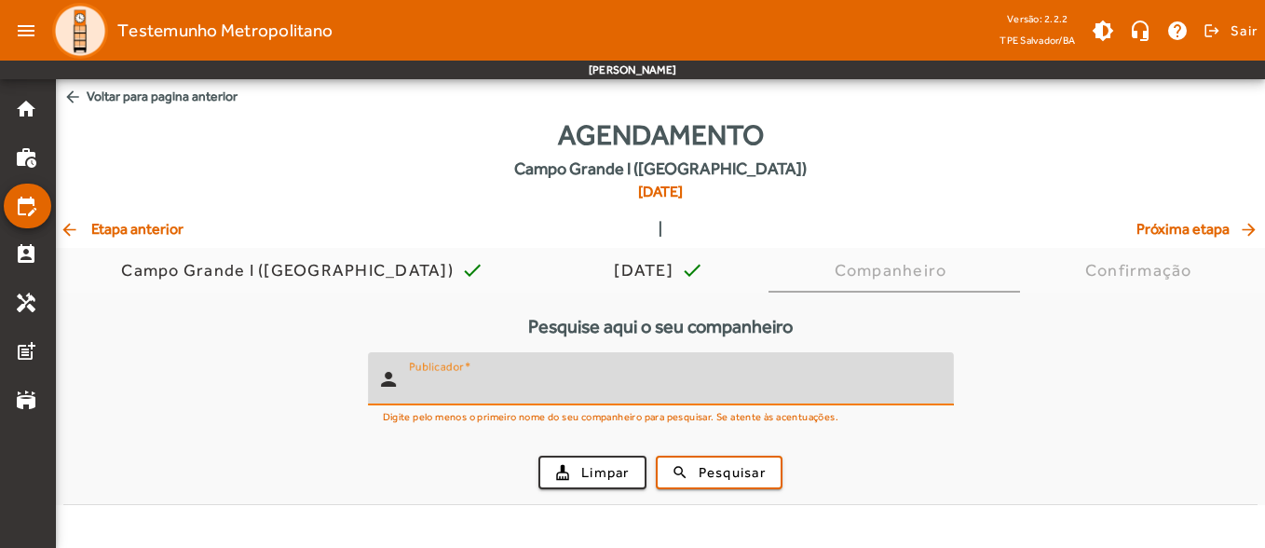
click at [485, 401] on div "Publicador" at bounding box center [674, 378] width 530 height 53
click at [484, 389] on input "Publicador" at bounding box center [674, 386] width 530 height 22
type input "*******"
click at [739, 486] on button "search Pesquisar" at bounding box center [719, 472] width 127 height 34
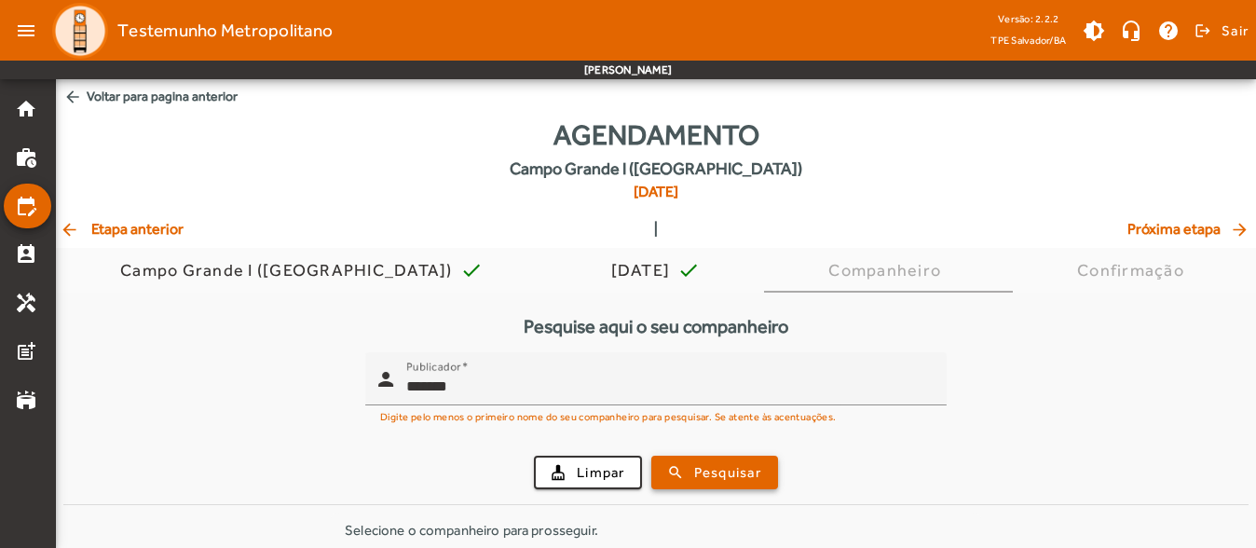
scroll to position [79, 0]
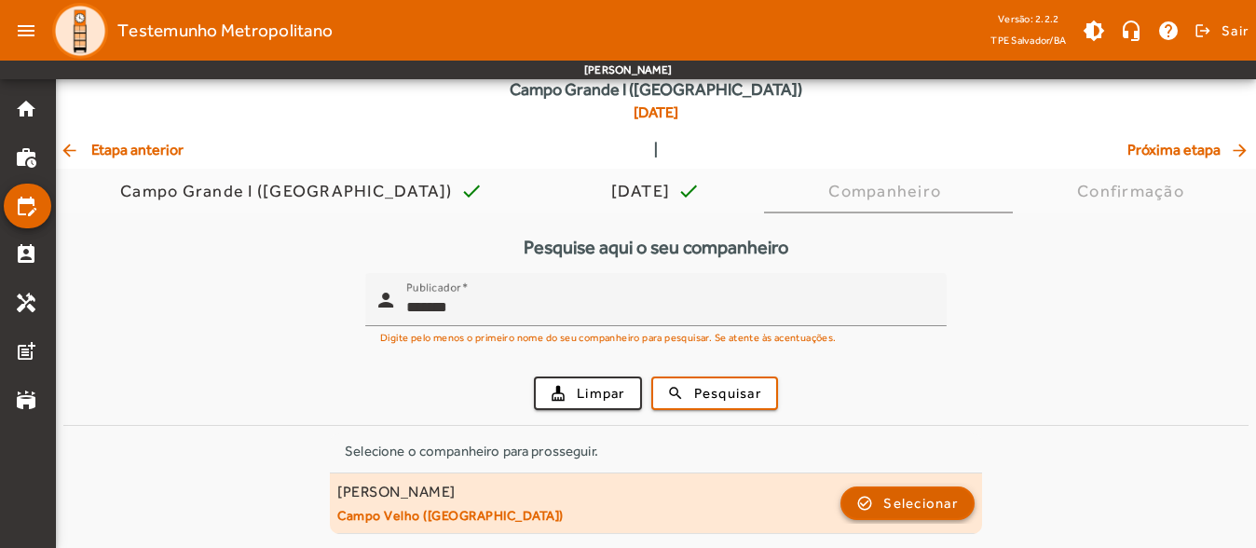
click at [912, 499] on span "Selecionar" at bounding box center [920, 503] width 75 height 22
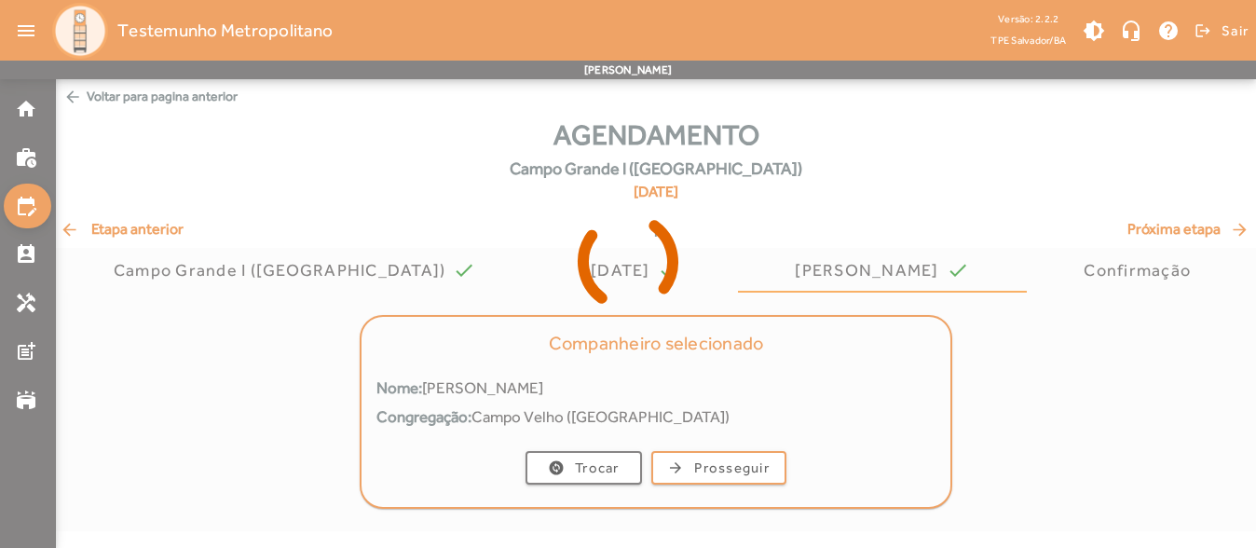
scroll to position [0, 0]
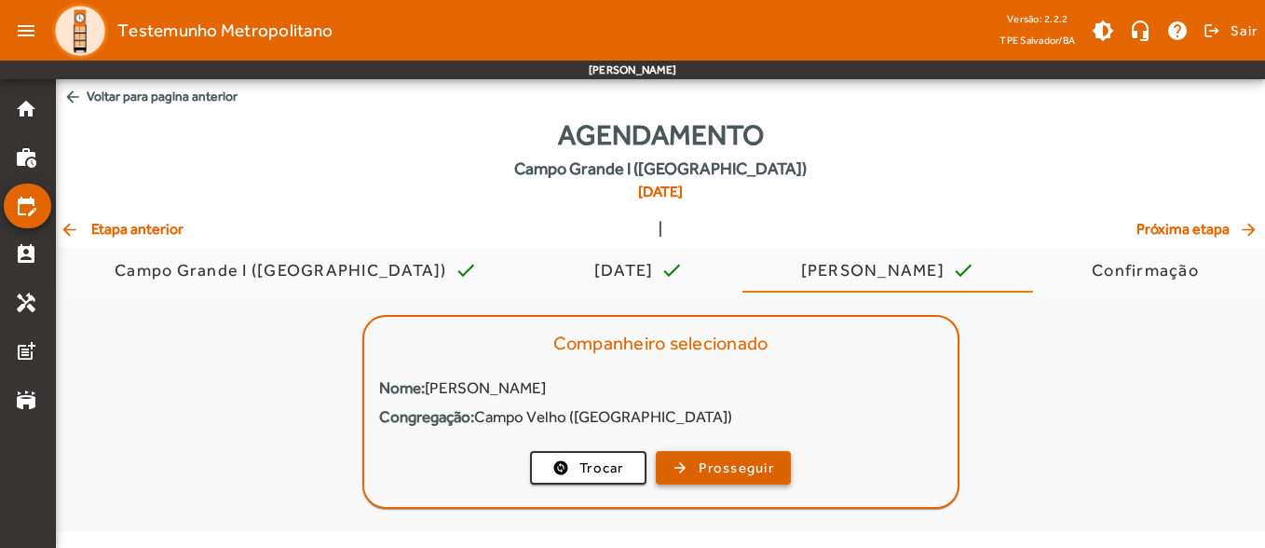
click at [683, 455] on span "button" at bounding box center [723, 467] width 131 height 45
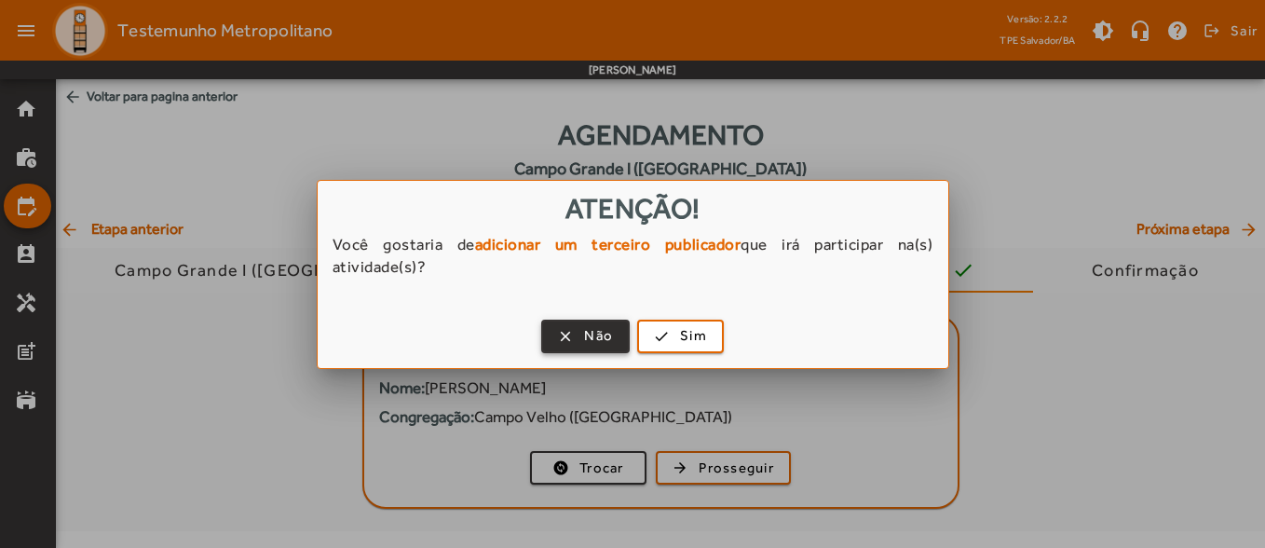
click at [575, 334] on span "button" at bounding box center [585, 336] width 85 height 45
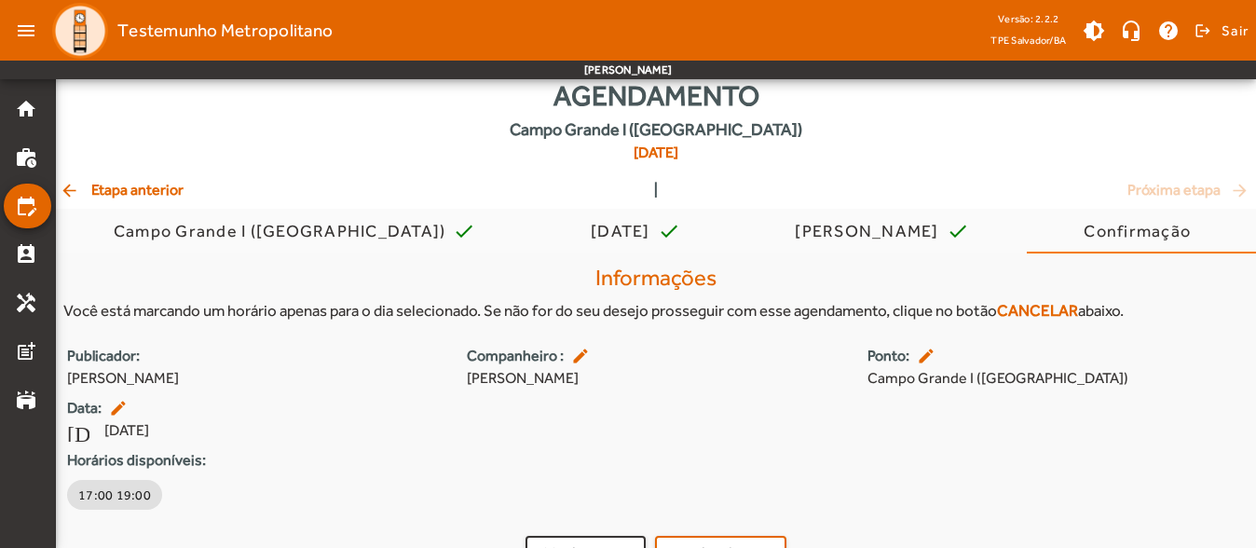
scroll to position [75, 0]
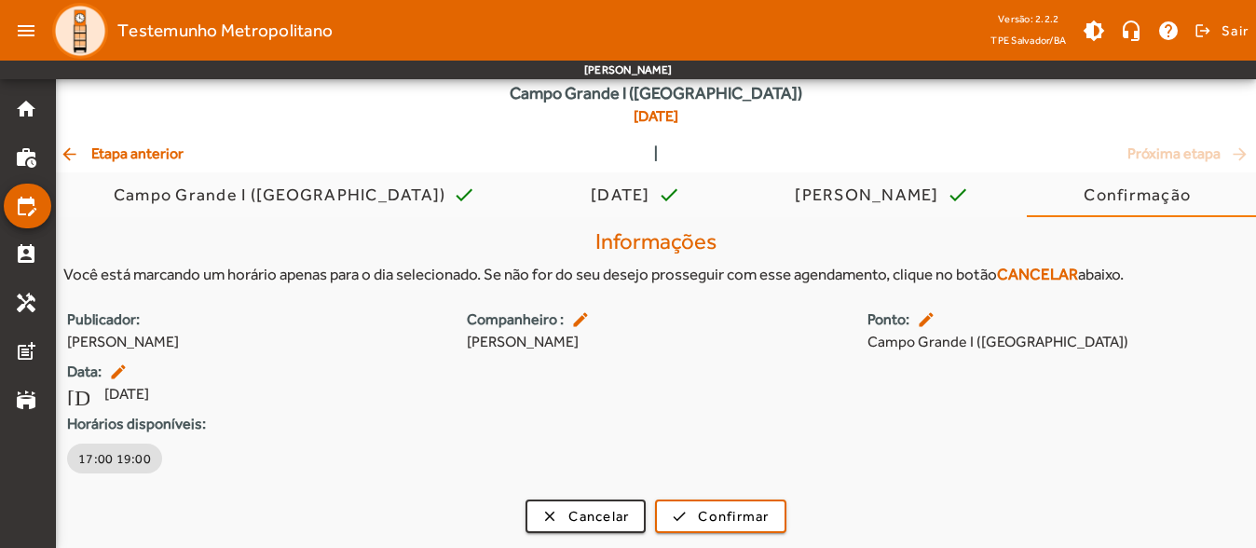
click at [182, 156] on span "arrow_back Etapa anterior" at bounding box center [122, 154] width 124 height 22
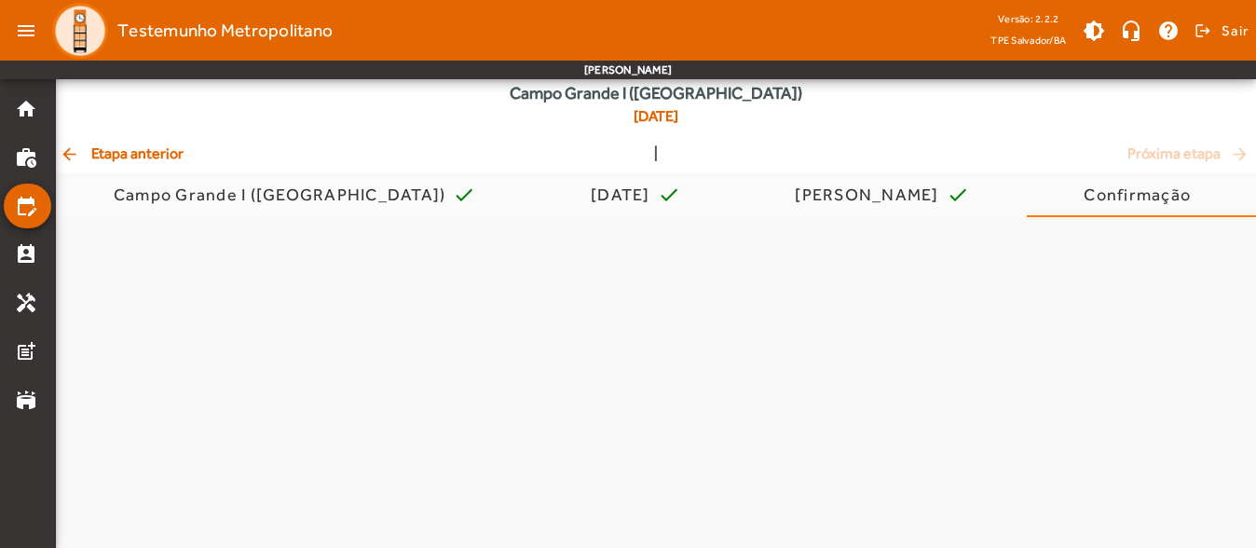
scroll to position [0, 0]
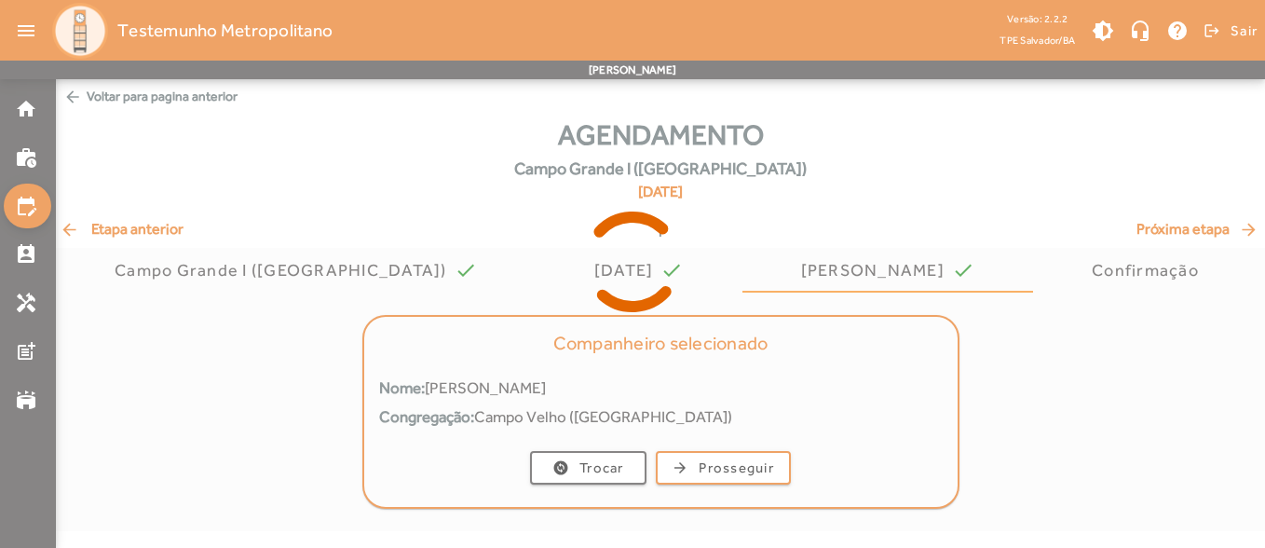
click at [163, 213] on icon at bounding box center [632, 262] width 1265 height 140
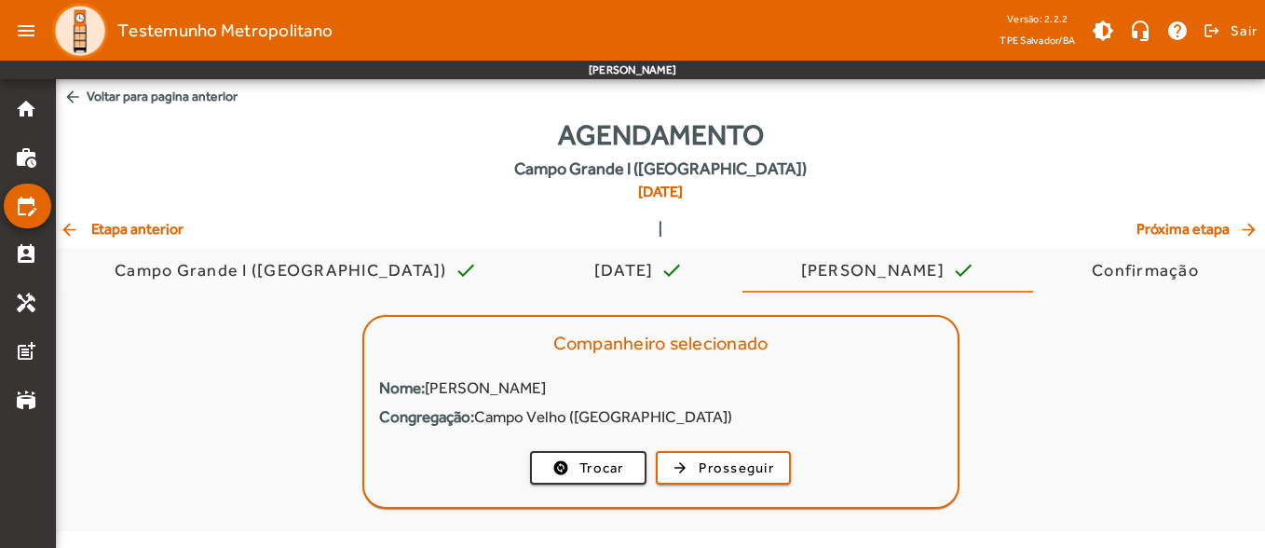
click at [168, 237] on span "arrow_back Etapa anterior" at bounding box center [122, 229] width 124 height 22
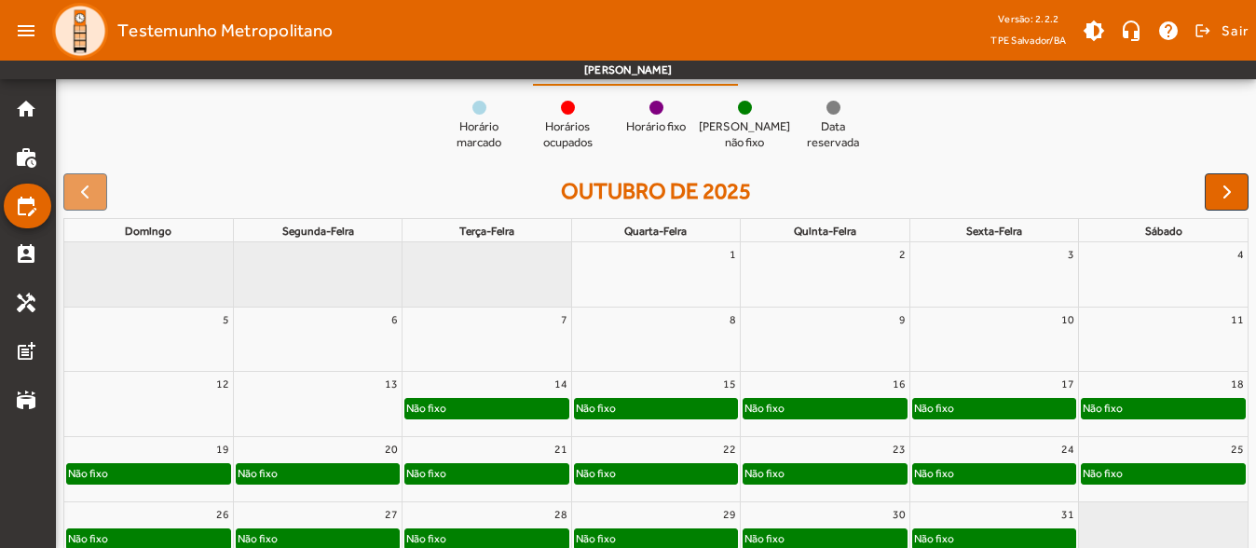
scroll to position [114, 0]
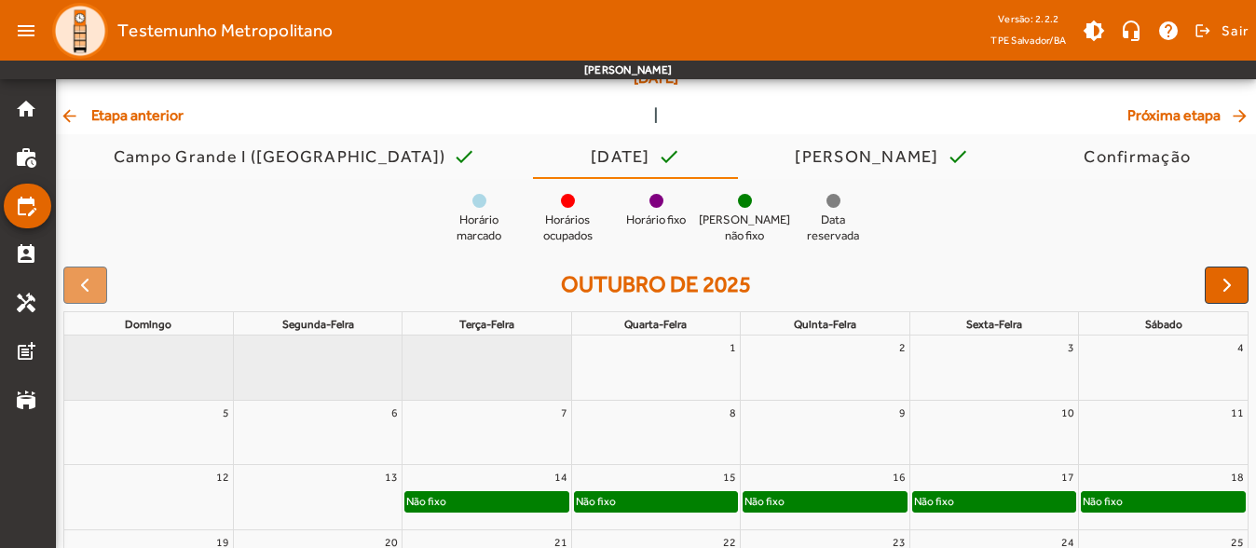
click at [162, 121] on span "arrow_back Etapa anterior" at bounding box center [122, 115] width 124 height 22
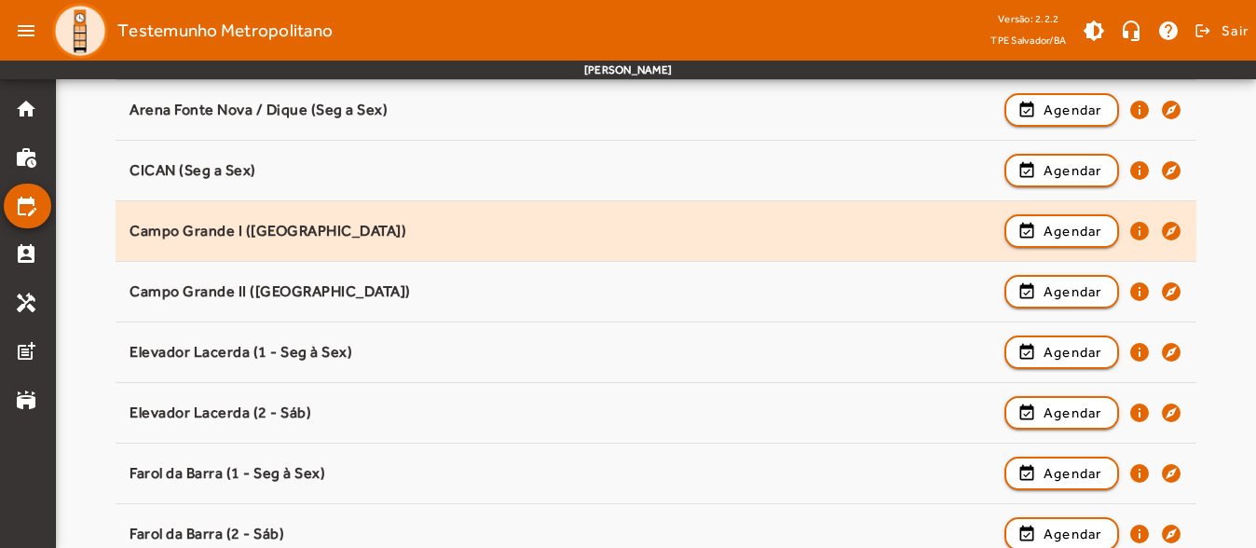
scroll to position [373, 0]
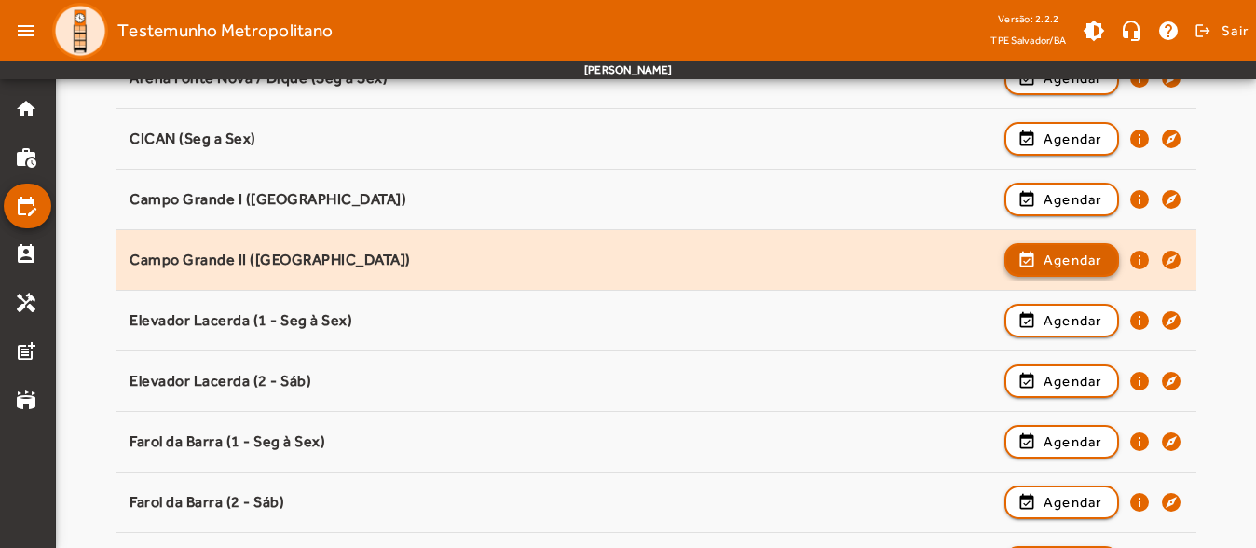
click at [1030, 251] on span "button" at bounding box center [1061, 260] width 111 height 45
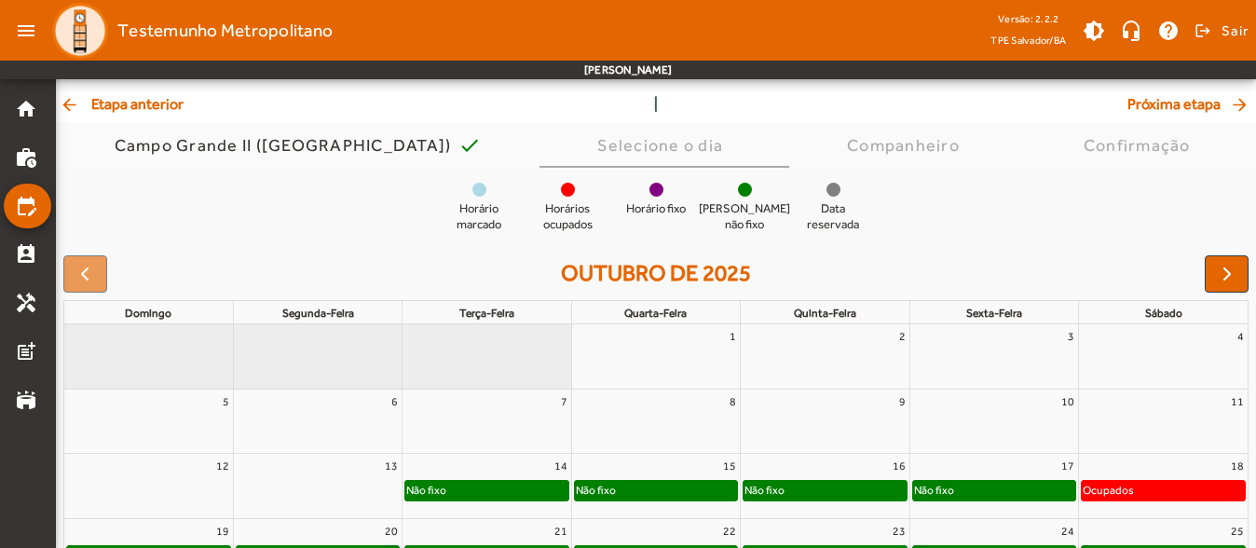
scroll to position [278, 0]
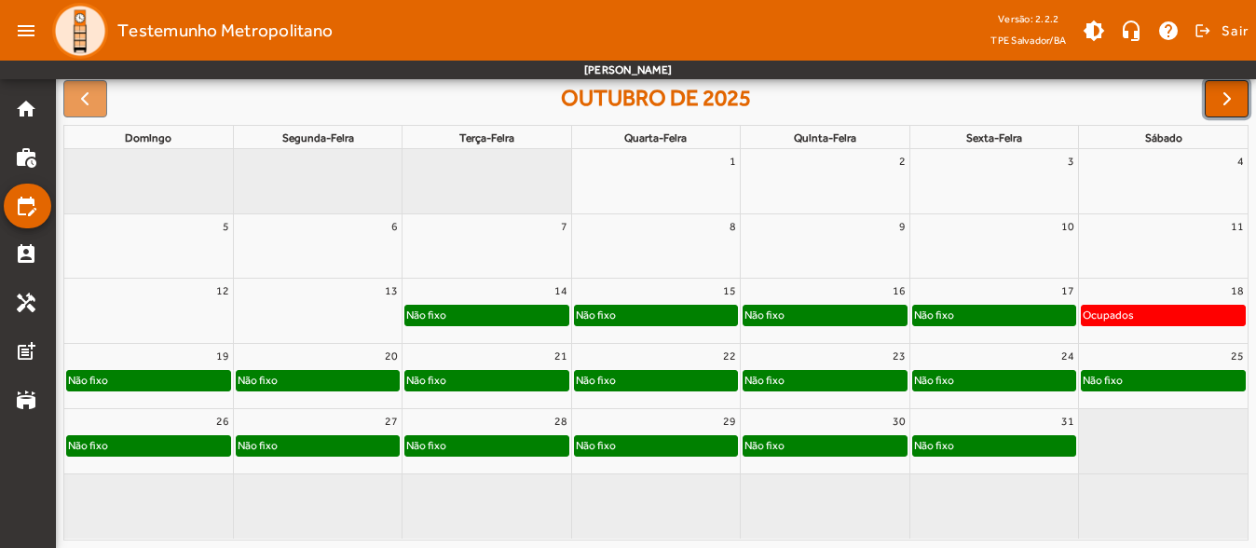
click at [1238, 104] on button "button" at bounding box center [1226, 98] width 44 height 37
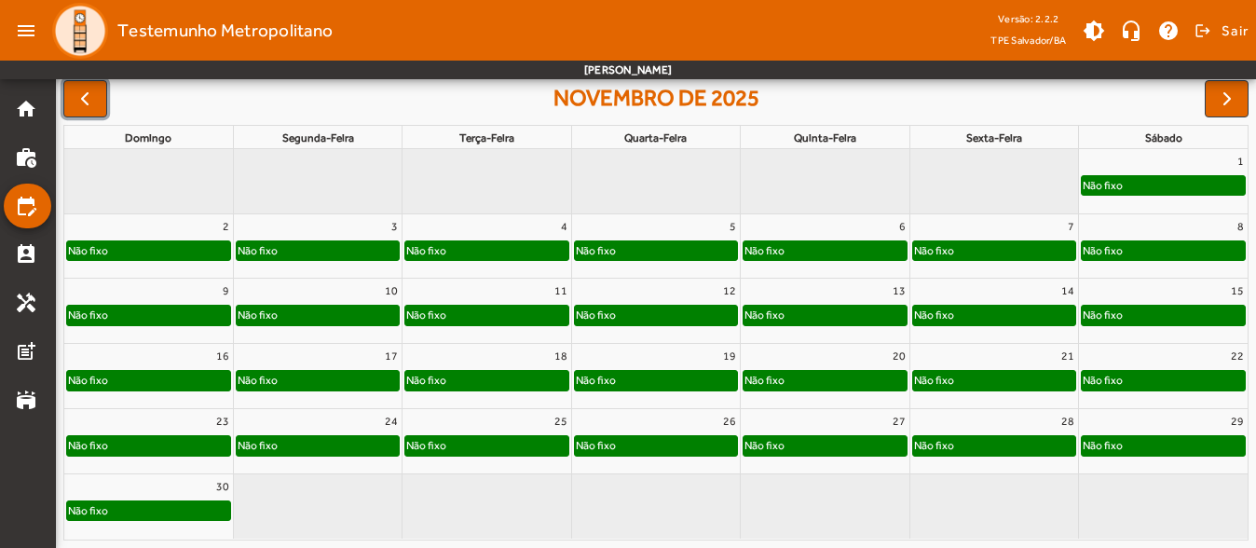
click at [98, 99] on button "button" at bounding box center [85, 98] width 44 height 37
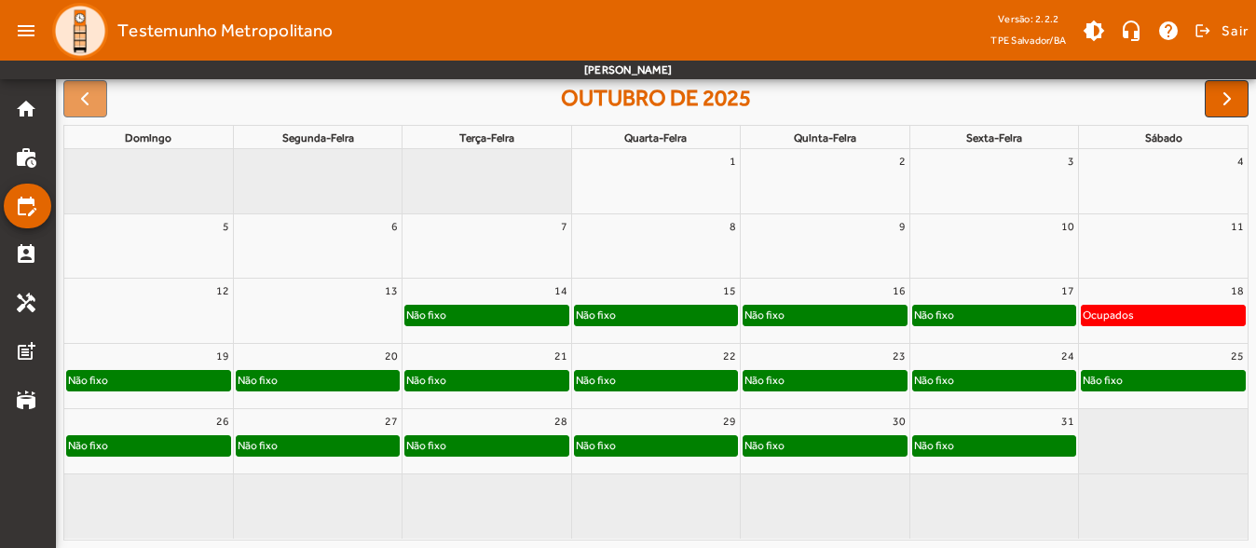
click at [850, 292] on div "16" at bounding box center [824, 291] width 168 height 24
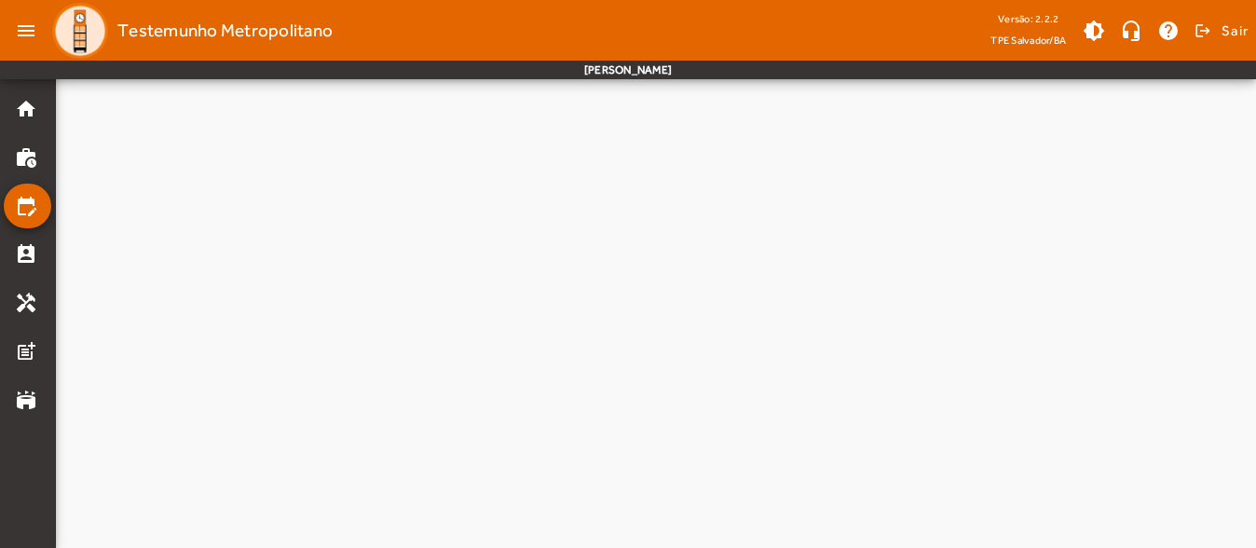
scroll to position [0, 0]
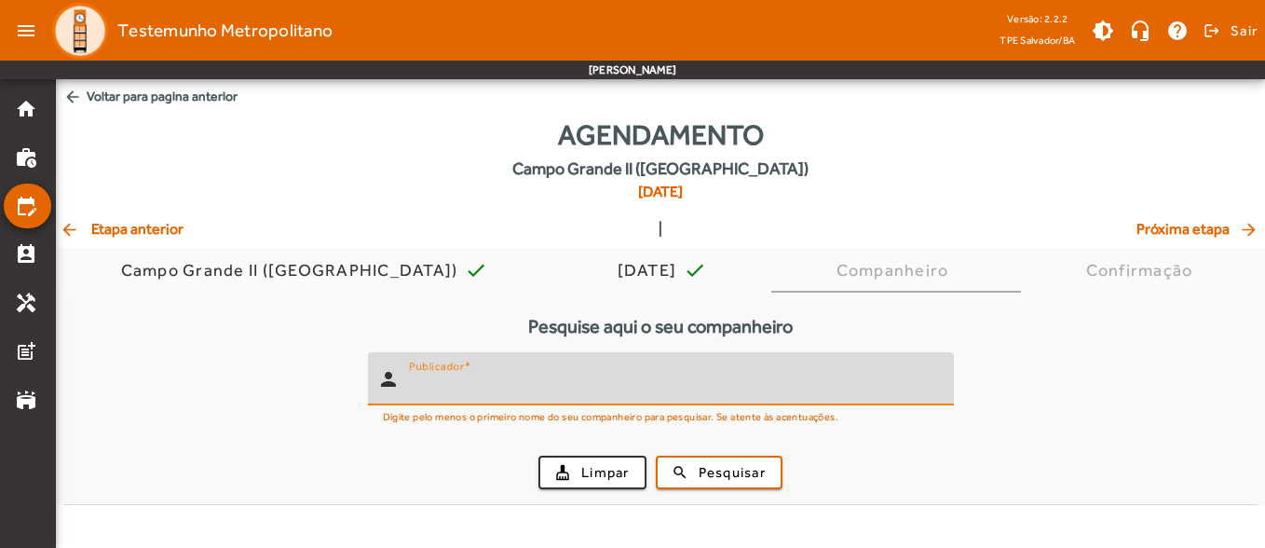
click at [518, 395] on input "Publicador" at bounding box center [674, 386] width 530 height 22
type input "*******"
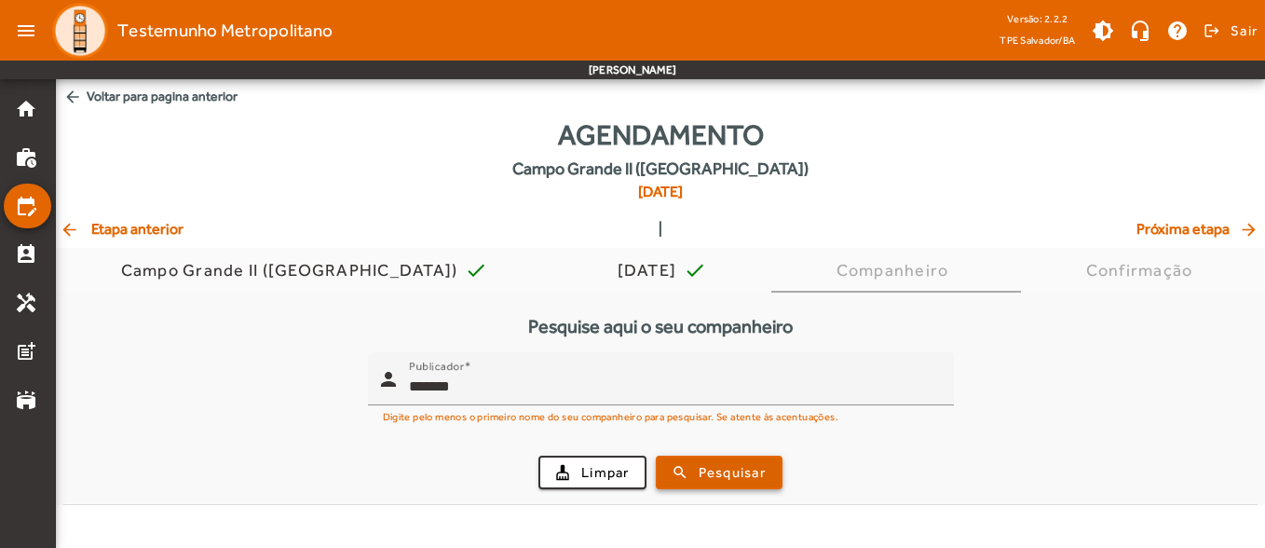
click at [727, 485] on span "submit" at bounding box center [719, 472] width 123 height 45
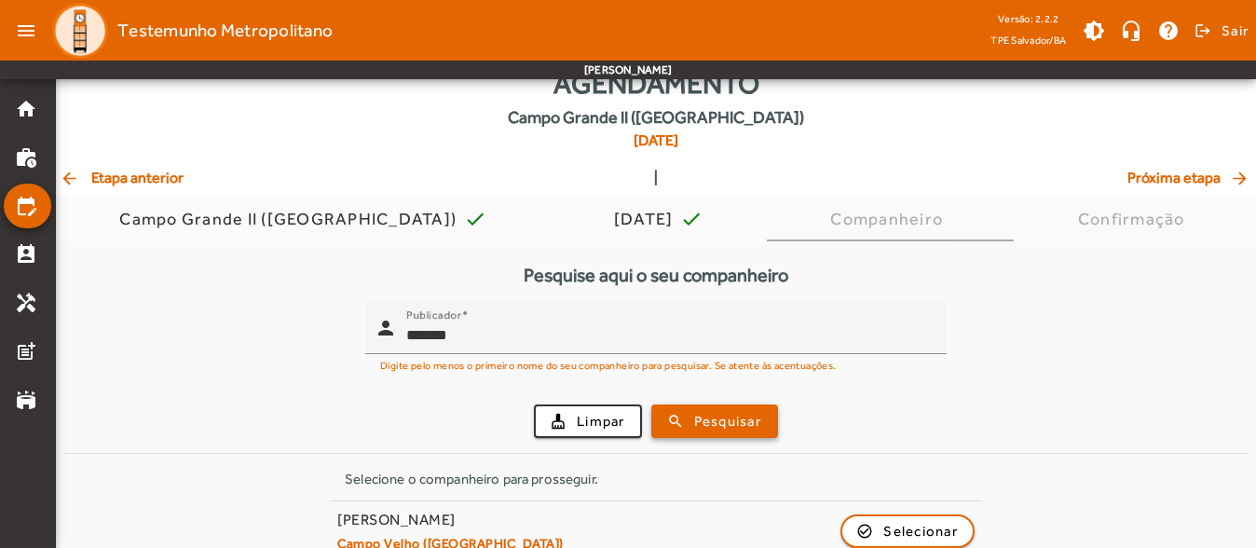
scroll to position [79, 0]
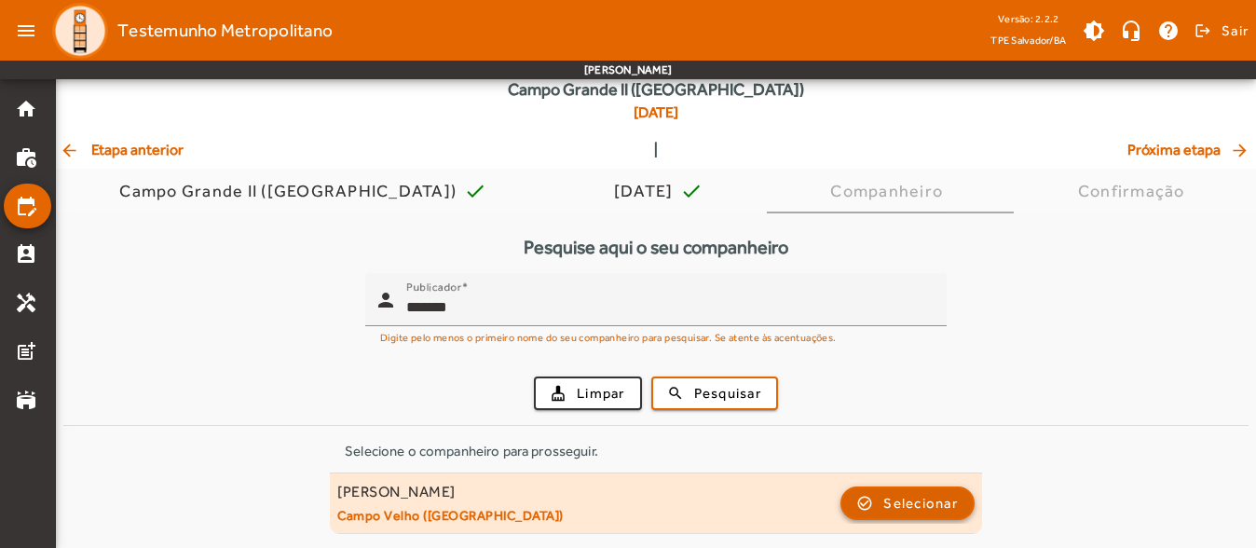
click at [870, 496] on span "button" at bounding box center [907, 503] width 130 height 45
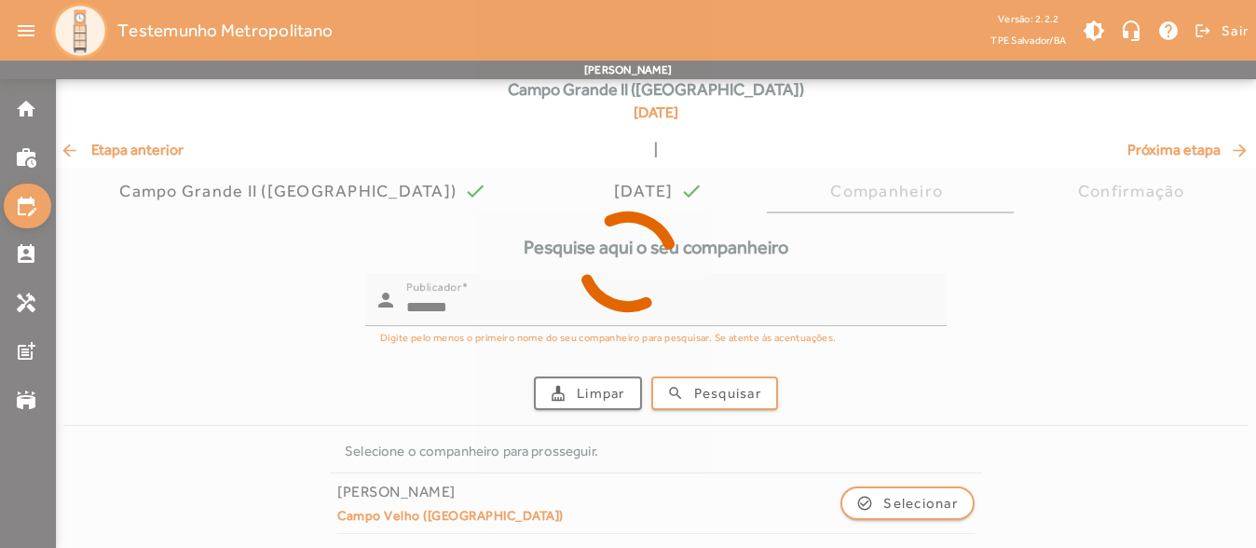
scroll to position [0, 0]
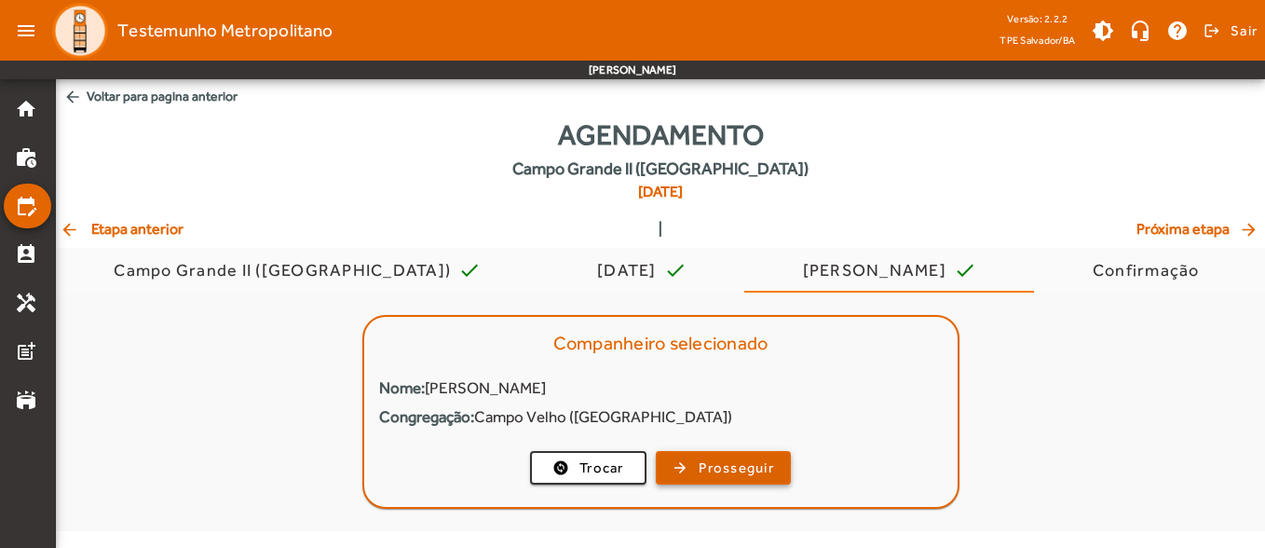
click at [735, 475] on span "Prosseguir" at bounding box center [736, 467] width 75 height 21
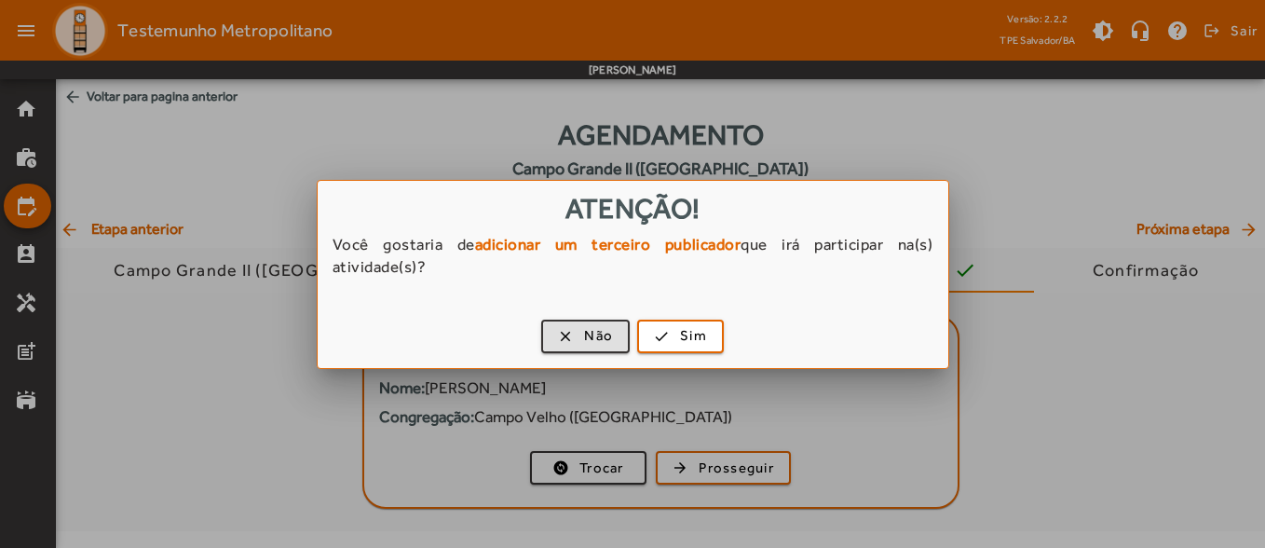
click at [584, 353] on div "clear Não check Sim" at bounding box center [633, 339] width 631 height 57
click at [584, 340] on span "Não" at bounding box center [598, 335] width 29 height 21
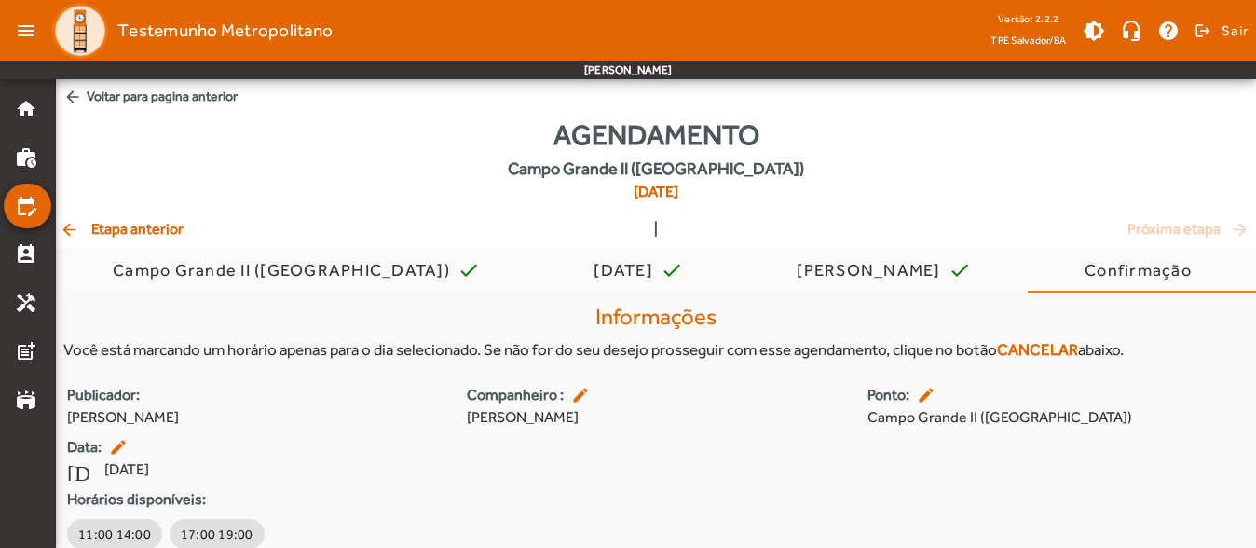
scroll to position [75, 0]
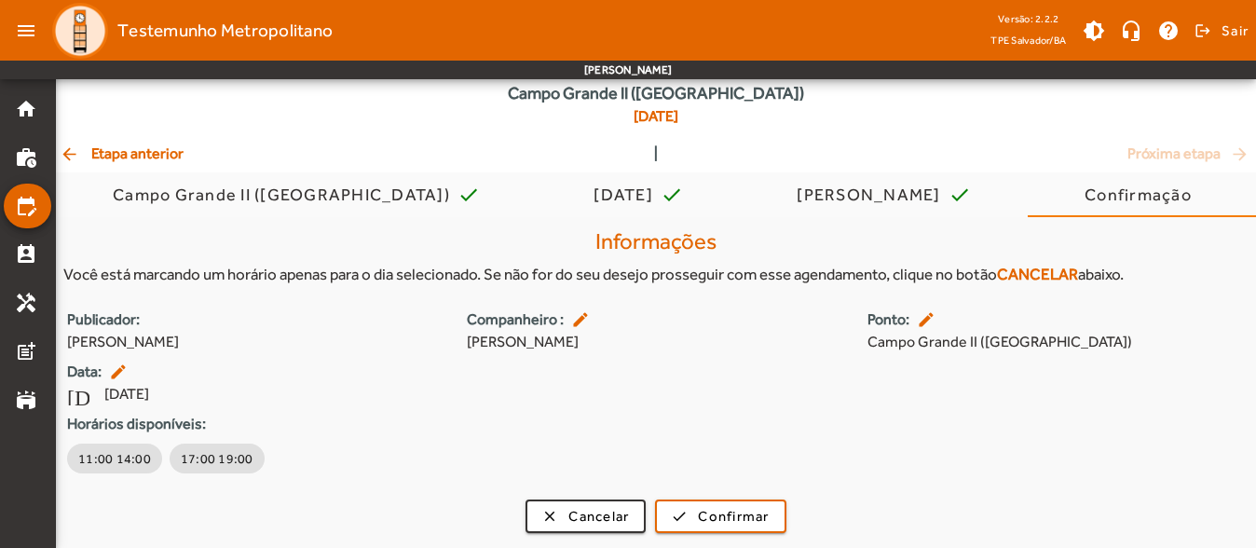
click at [145, 146] on span "arrow_back Etapa anterior" at bounding box center [122, 154] width 124 height 22
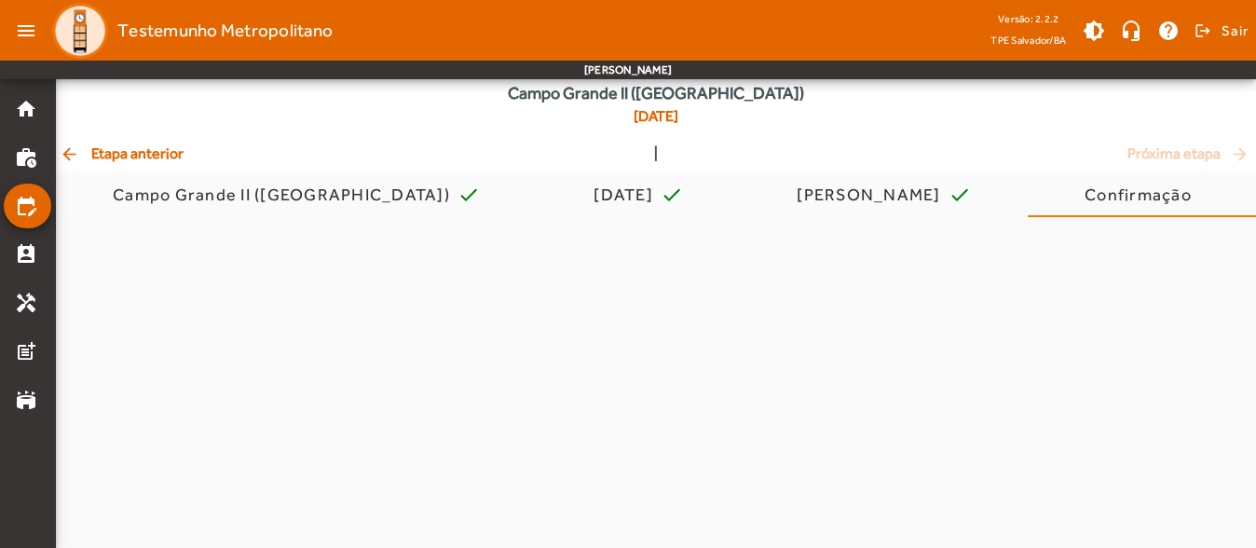
scroll to position [0, 0]
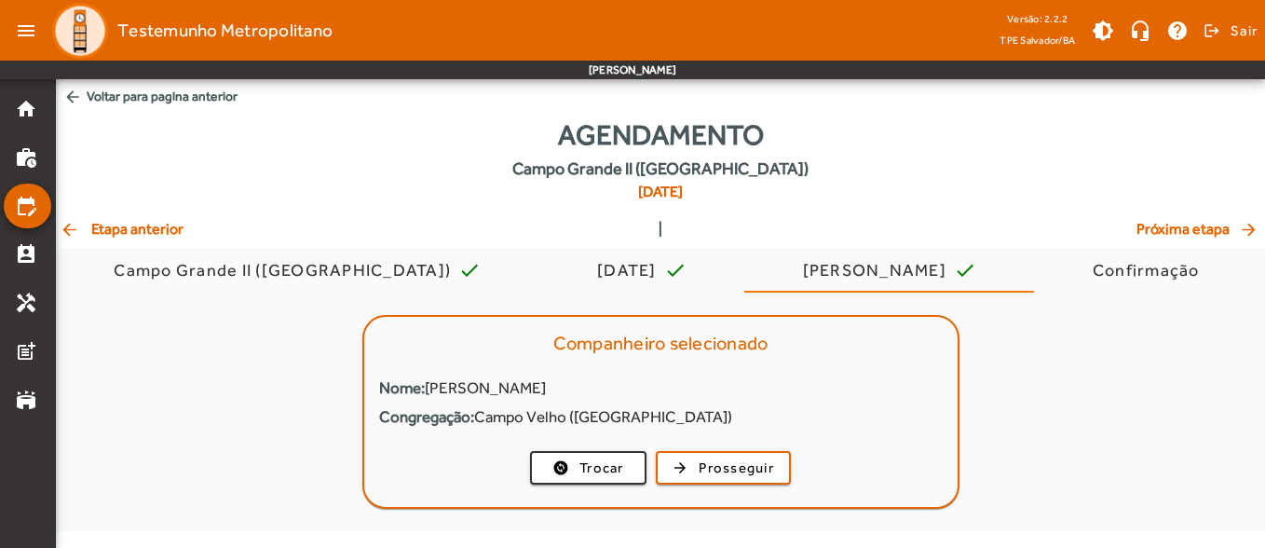
click at [151, 221] on span "arrow_back Etapa anterior" at bounding box center [122, 229] width 124 height 22
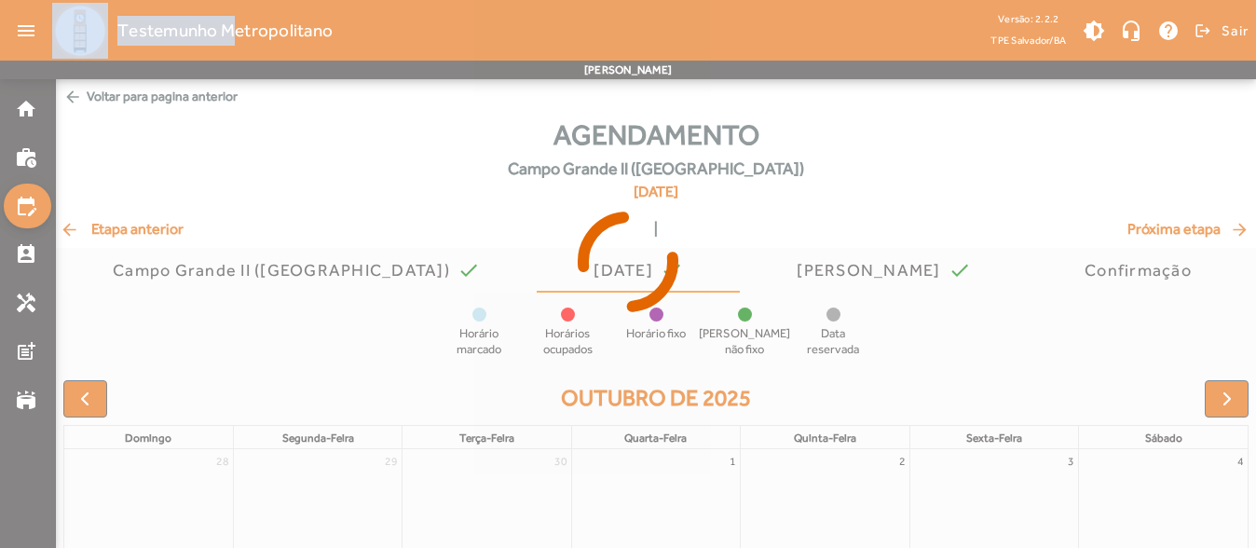
click at [151, 221] on icon at bounding box center [628, 262] width 1256 height 140
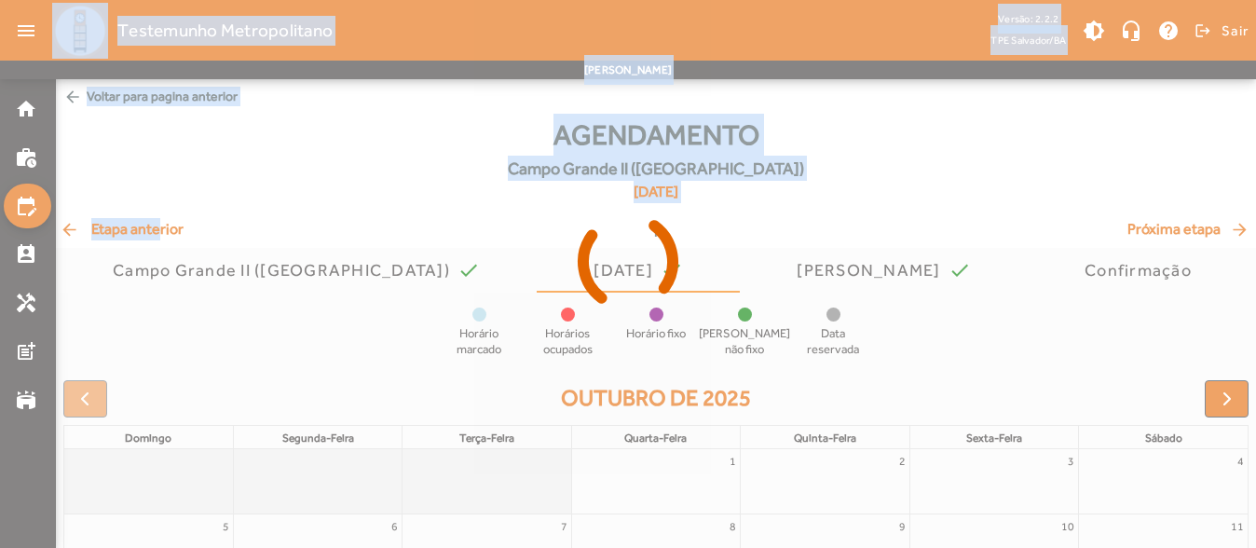
drag, startPoint x: 151, startPoint y: 221, endPoint x: 153, endPoint y: 231, distance: 10.4
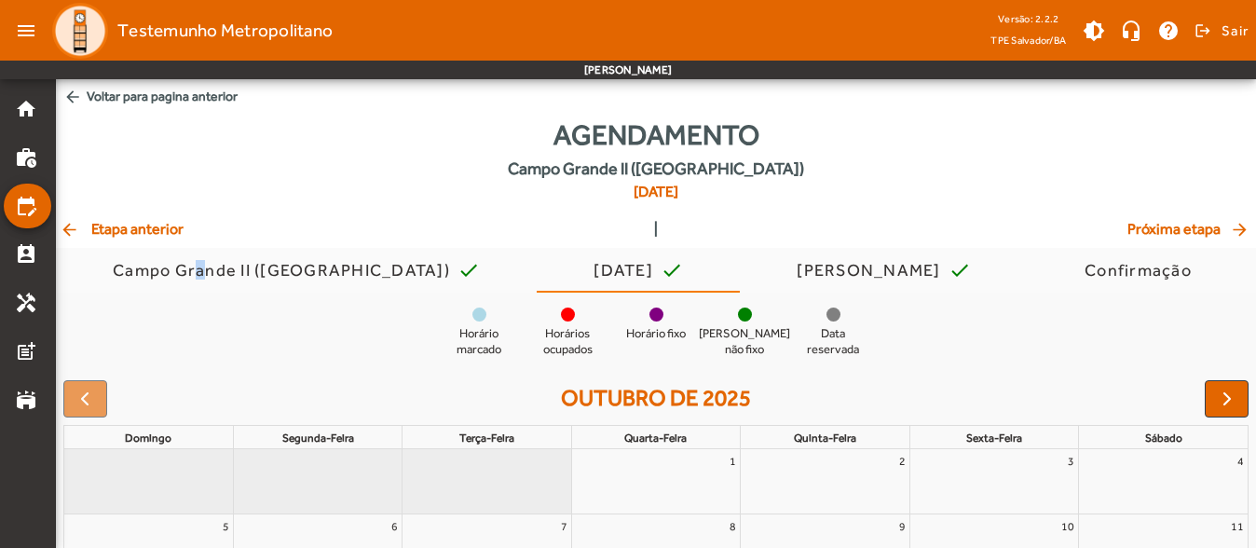
drag, startPoint x: 153, startPoint y: 231, endPoint x: 177, endPoint y: 242, distance: 26.7
click at [177, 242] on div "Agendamento Campo Grande II ([GEOGRAPHIC_DATA]) [DATE] arrow_back Etapa anterio…" at bounding box center [656, 481] width 1200 height 734
drag, startPoint x: 177, startPoint y: 242, endPoint x: 144, endPoint y: 241, distance: 32.6
click at [144, 241] on div "Agendamento Campo Grande II ([GEOGRAPHIC_DATA]) [DATE] arrow_back Etapa anterio…" at bounding box center [656, 481] width 1200 height 734
click at [144, 239] on span "arrow_back Etapa anterior" at bounding box center [122, 229] width 124 height 22
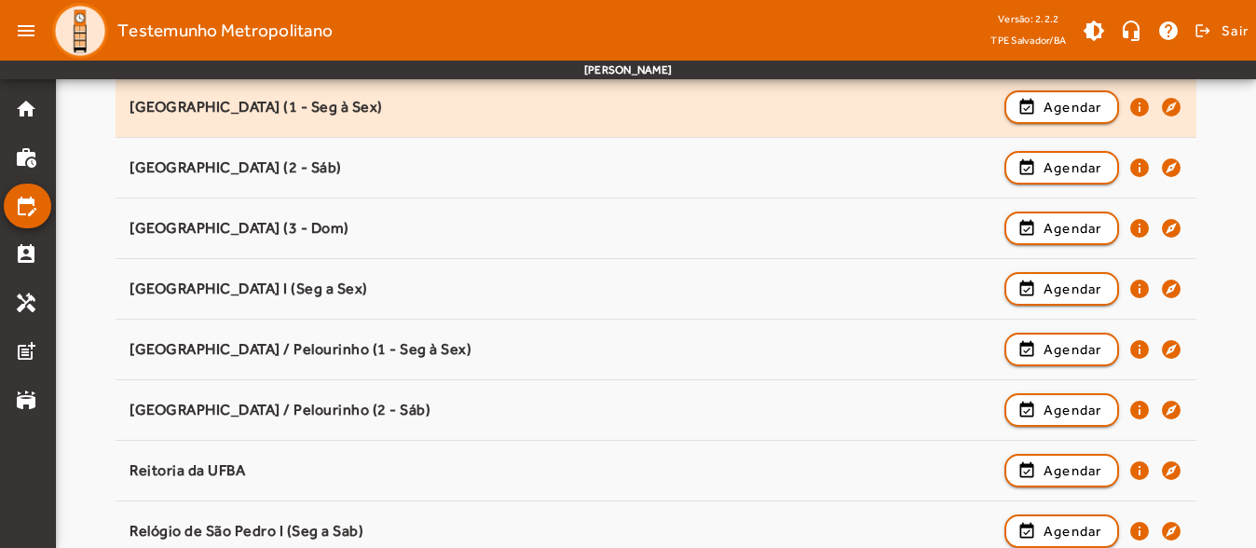
scroll to position [1583, 0]
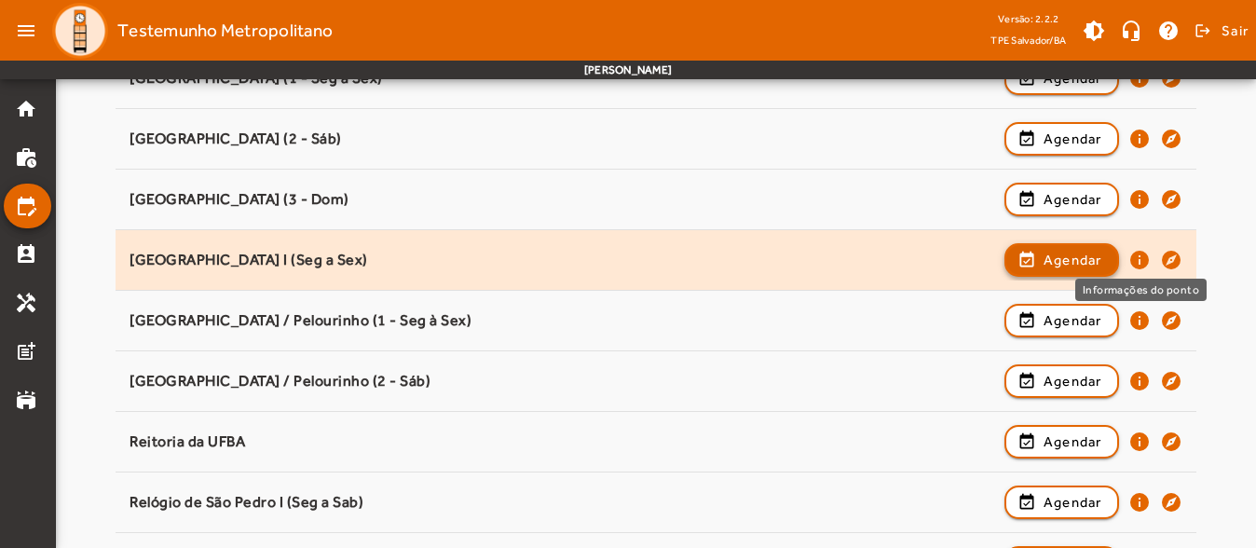
drag, startPoint x: 1164, startPoint y: 261, endPoint x: 1108, endPoint y: 256, distance: 56.1
click at [1156, 261] on div "event_available Agendar info explore" at bounding box center [1093, 259] width 178 height 41
click at [1053, 247] on span "button" at bounding box center [1061, 260] width 111 height 45
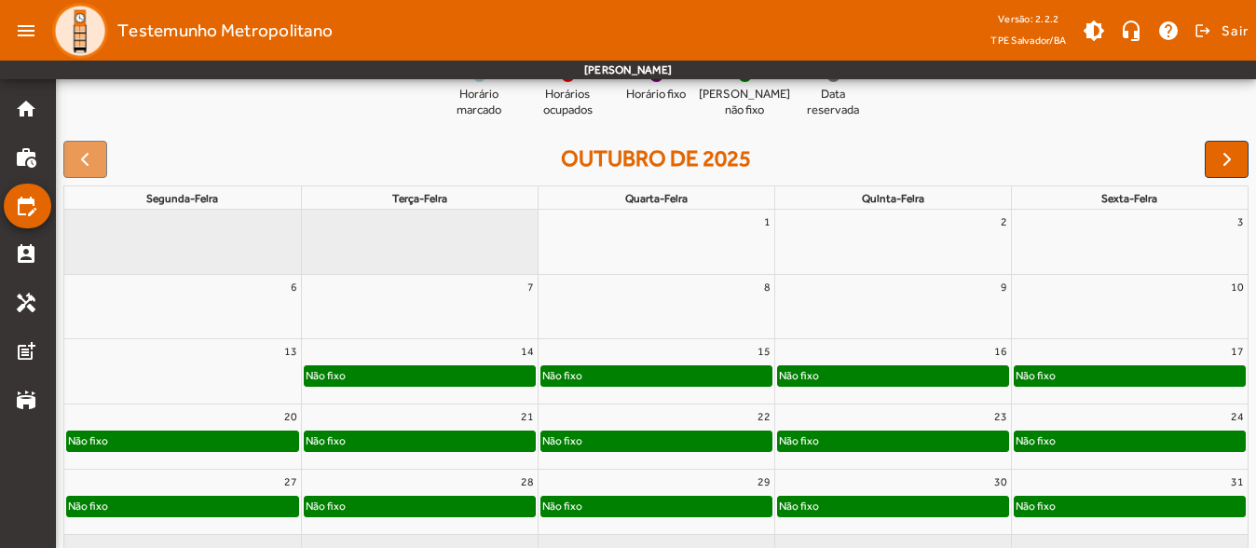
scroll to position [184, 0]
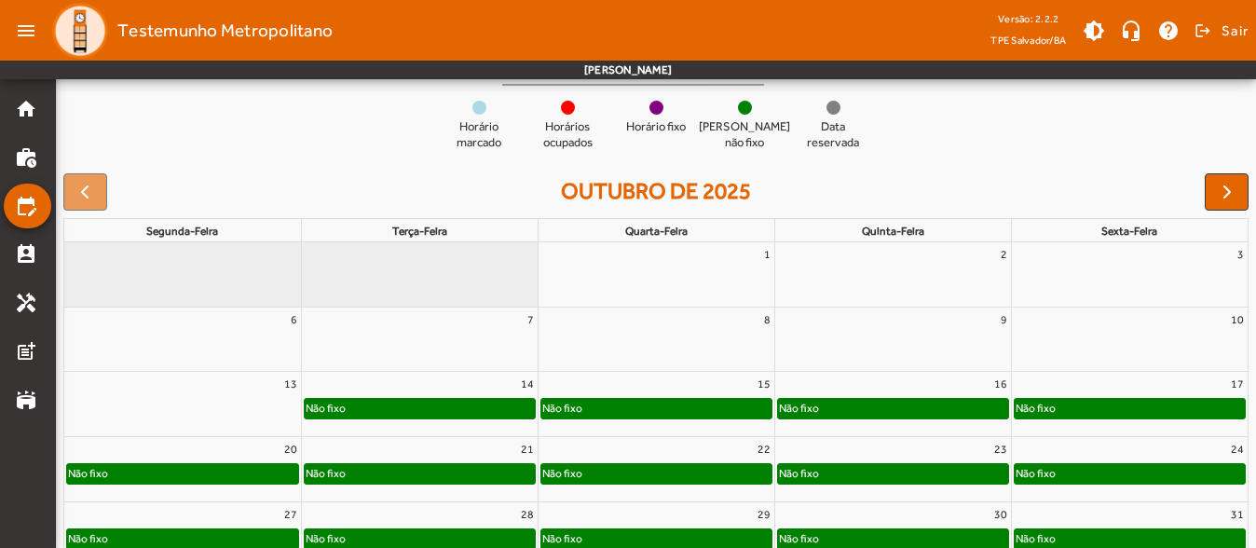
click at [922, 388] on div "16" at bounding box center [893, 384] width 236 height 24
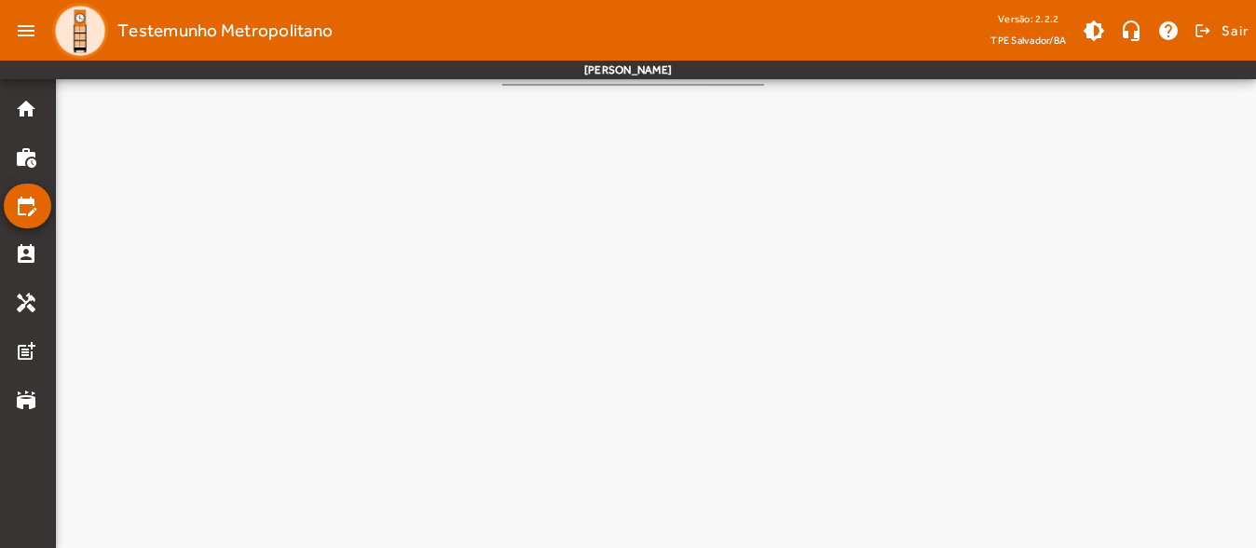
scroll to position [0, 0]
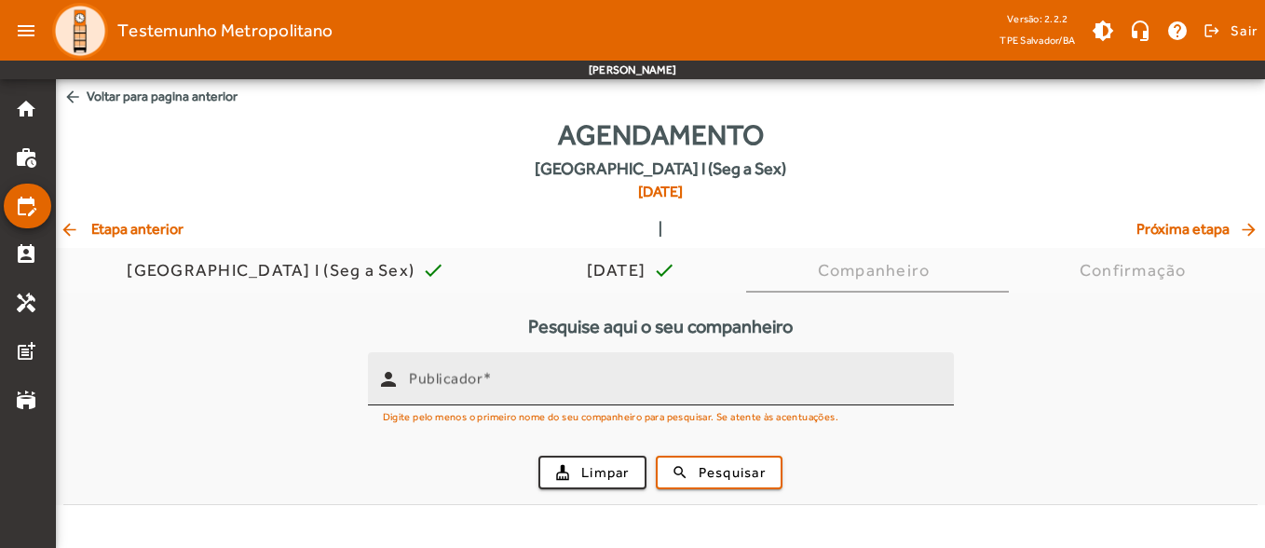
click at [473, 385] on mat-label "Publicador" at bounding box center [446, 379] width 74 height 18
click at [473, 385] on input "Publicador" at bounding box center [674, 386] width 530 height 22
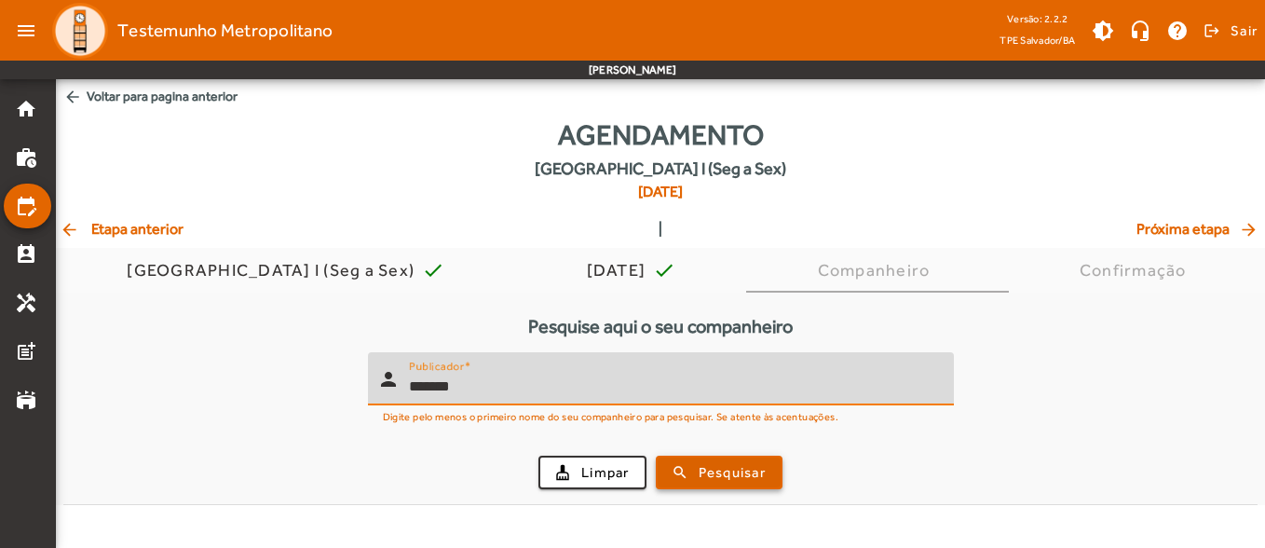
type input "*******"
click at [705, 484] on div "cleaning_services Limpar search Pesquisar" at bounding box center [661, 472] width 1172 height 63
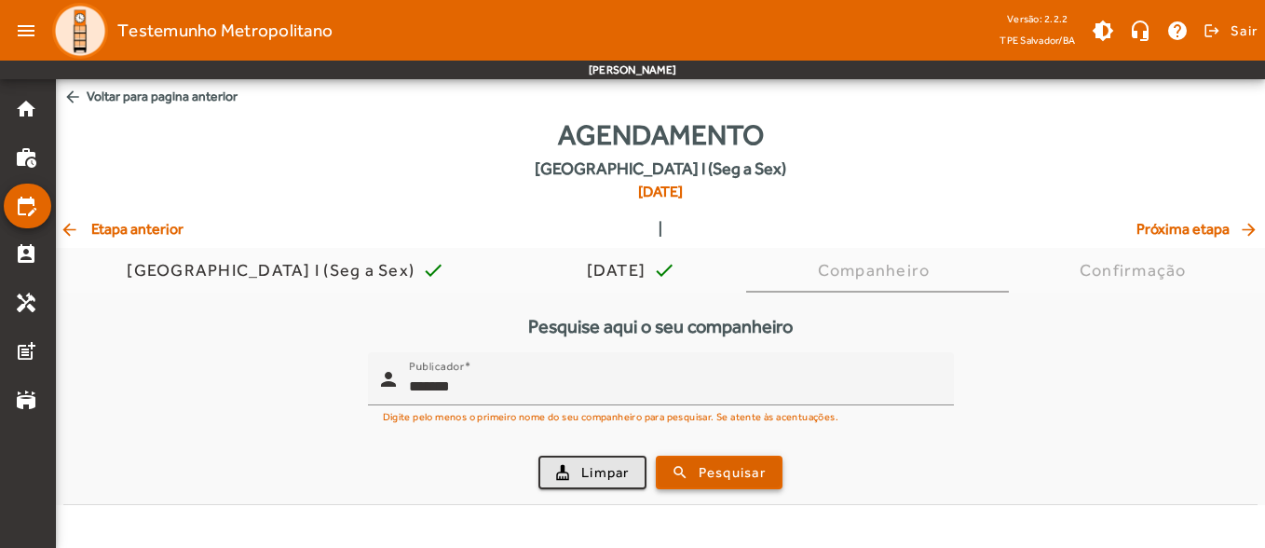
click at [705, 484] on span "submit" at bounding box center [719, 472] width 123 height 45
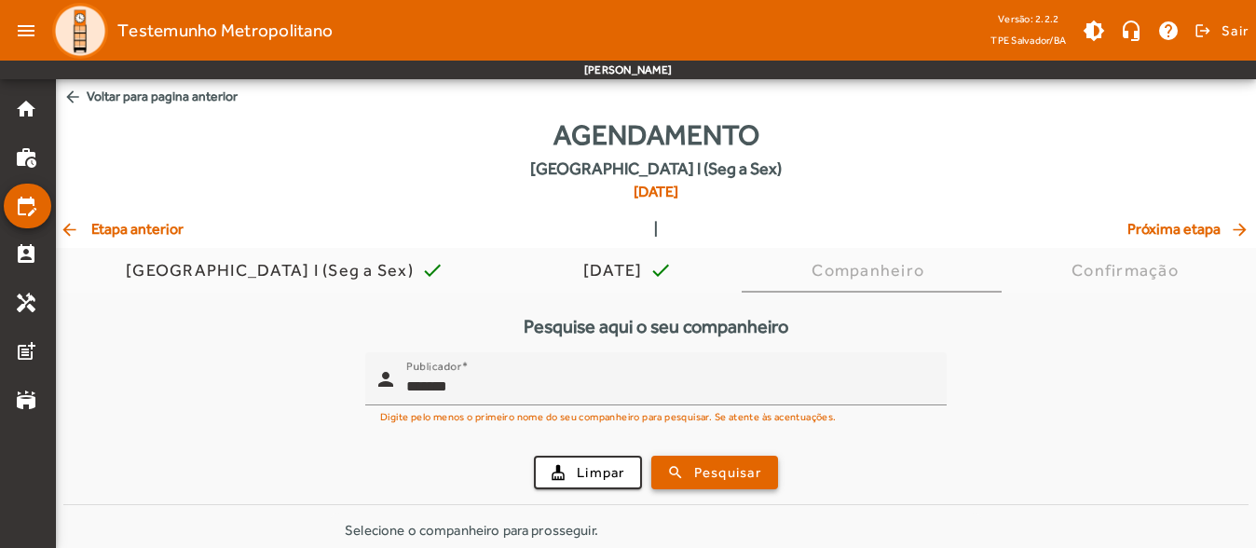
scroll to position [79, 0]
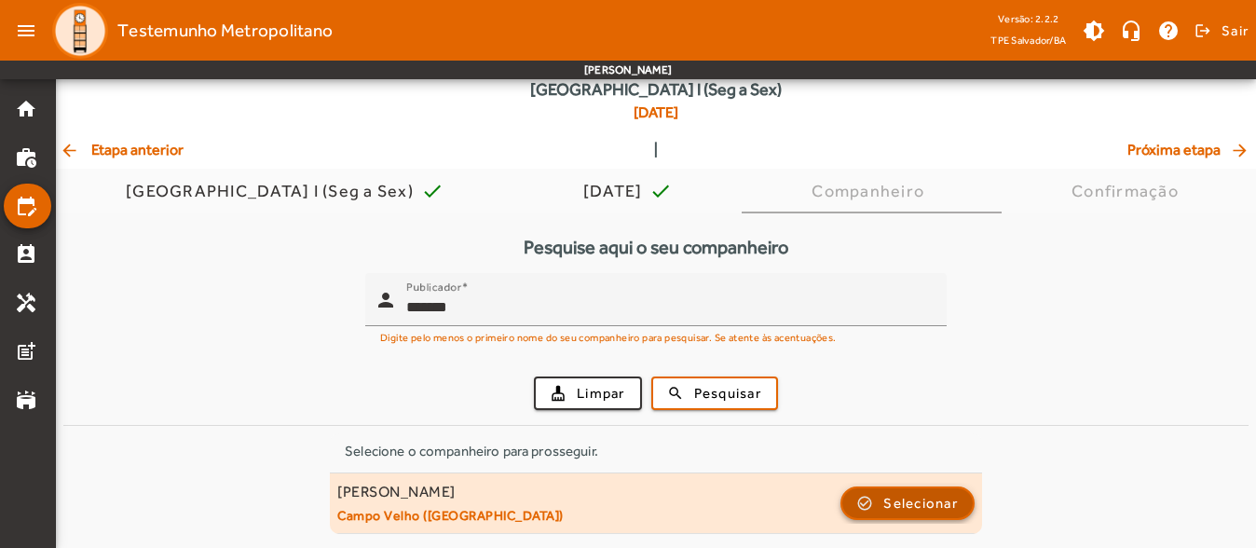
click at [899, 517] on button "check_circle_outline Selecionar" at bounding box center [907, 503] width 134 height 34
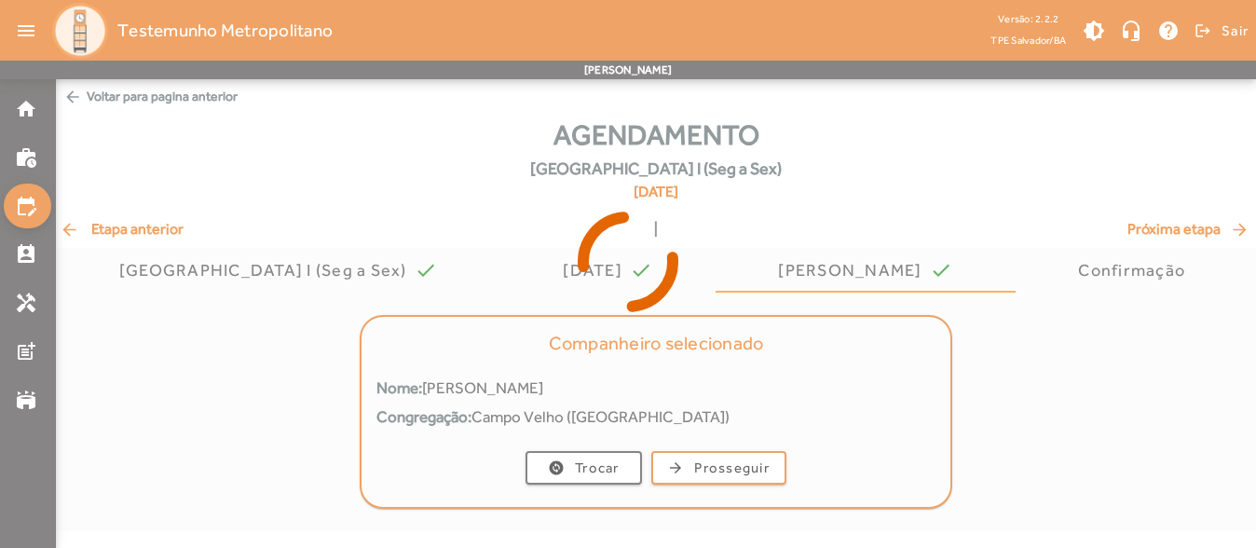
scroll to position [0, 0]
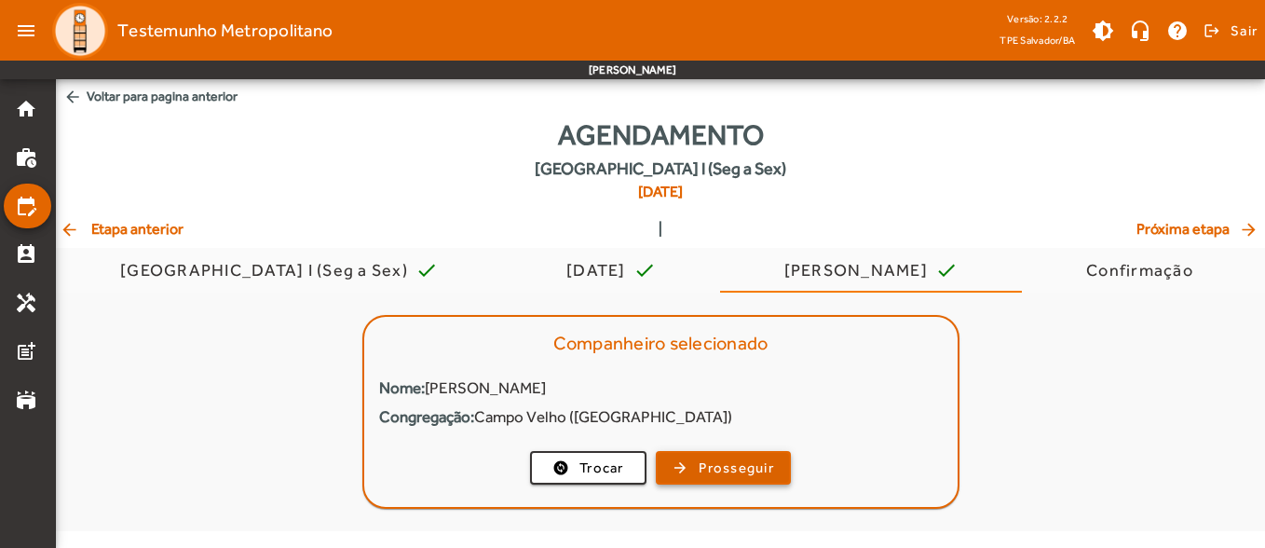
click at [743, 475] on span "Prosseguir" at bounding box center [736, 467] width 75 height 21
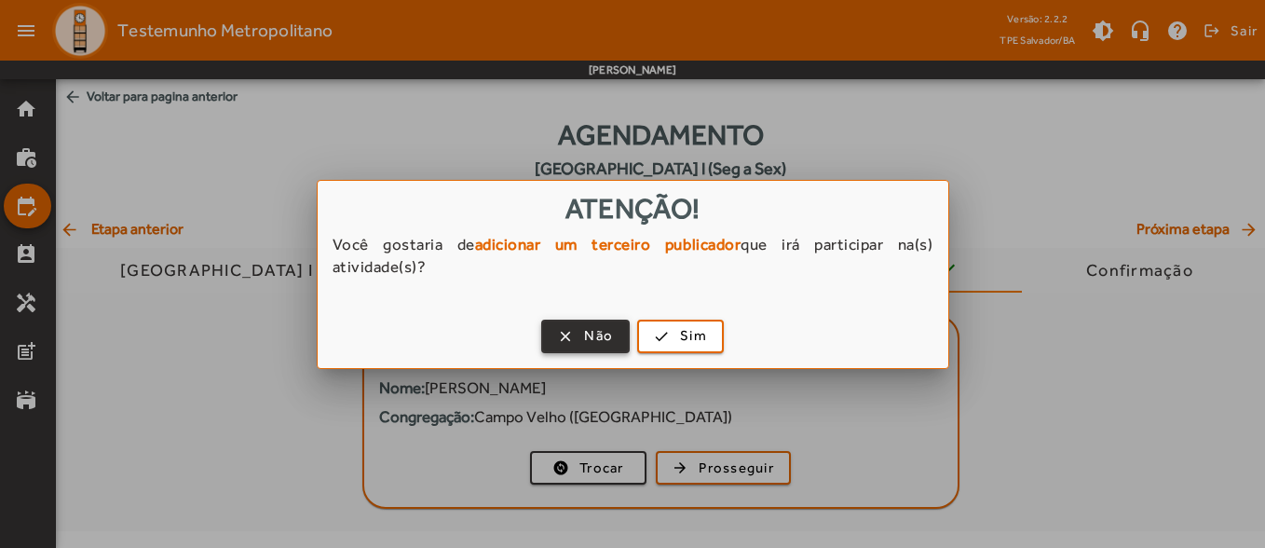
click at [575, 331] on span "button" at bounding box center [585, 336] width 85 height 45
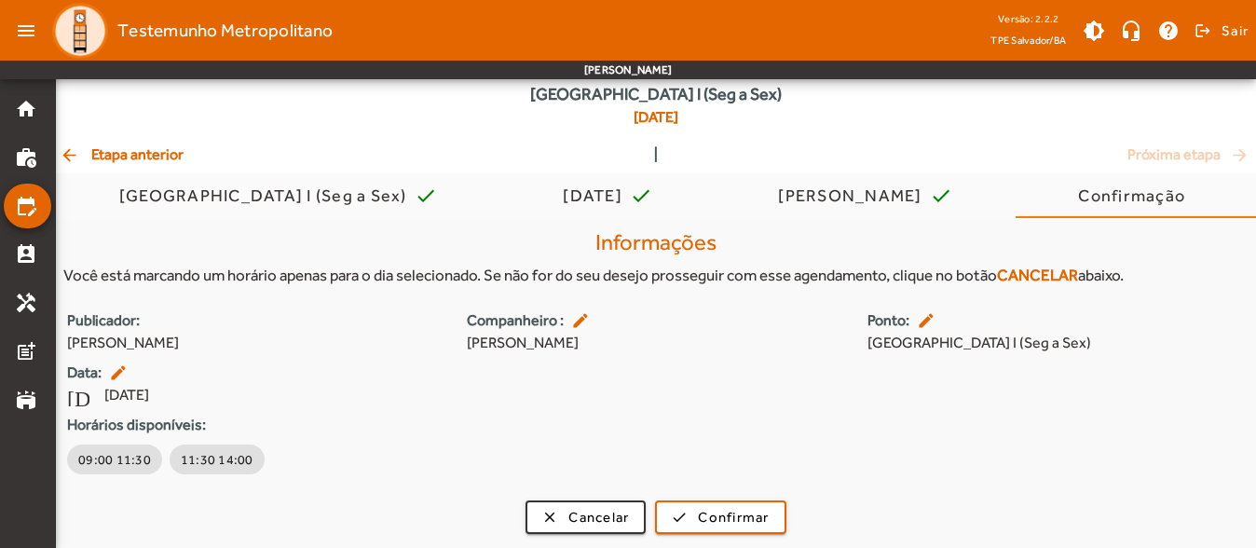
scroll to position [75, 0]
